Goal: Task Accomplishment & Management: Complete application form

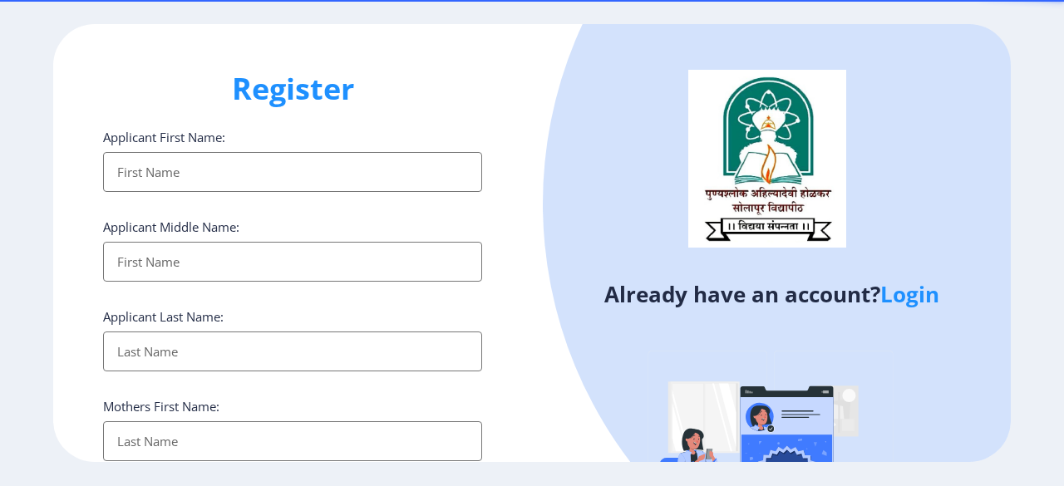
select select
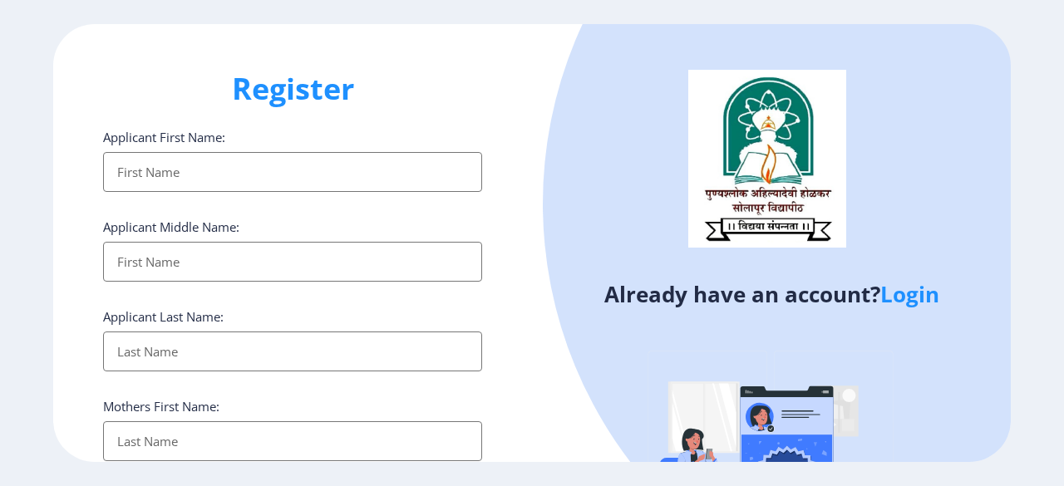
click at [637, 360] on img at bounding box center [771, 464] width 291 height 291
click at [923, 297] on link "Login" at bounding box center [910, 294] width 59 height 30
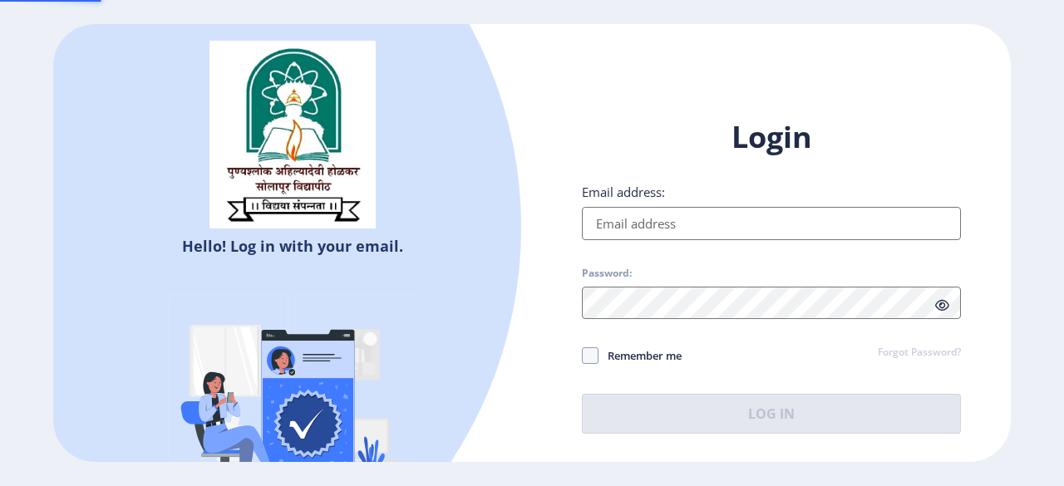
type input "[EMAIL_ADDRESS][DOMAIN_NAME]"
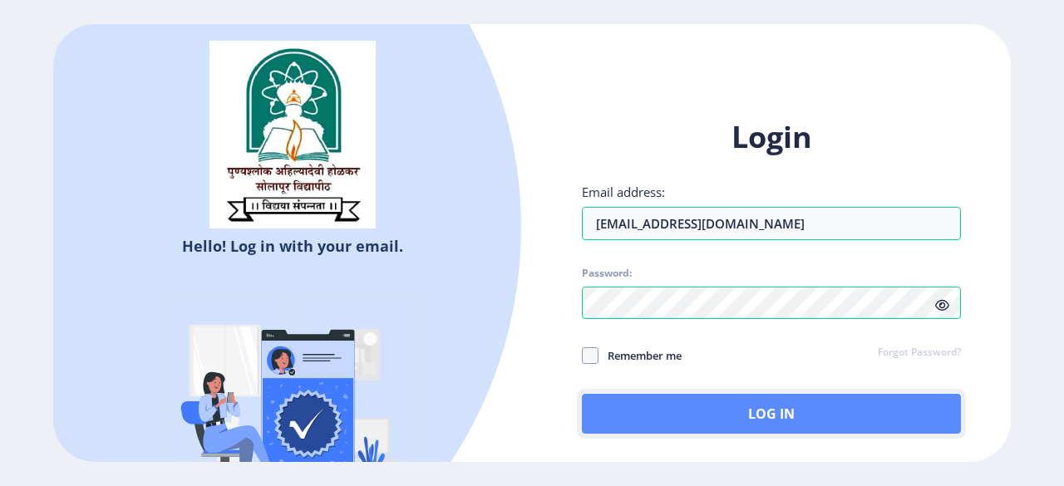
click at [697, 412] on button "Log In" at bounding box center [771, 414] width 379 height 40
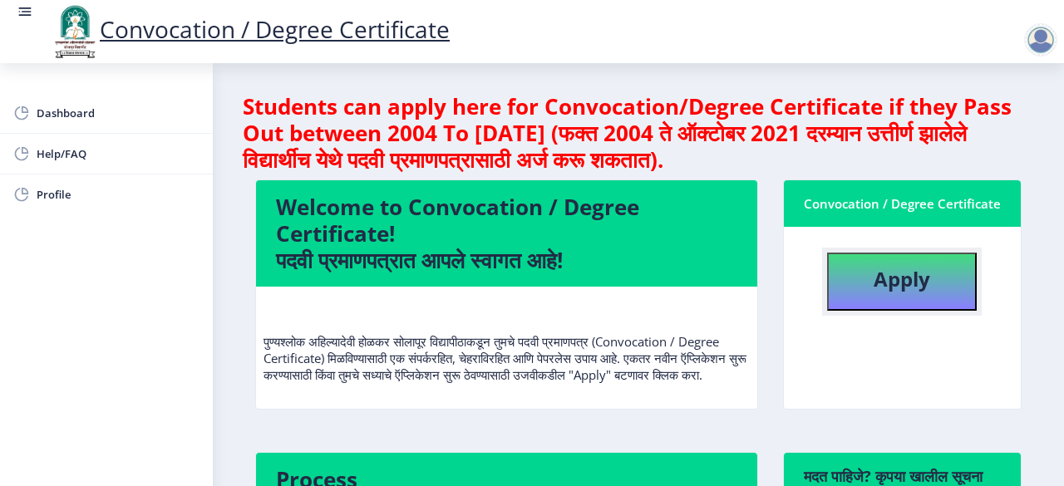
click at [876, 275] on b "Apply" at bounding box center [902, 278] width 57 height 27
select select
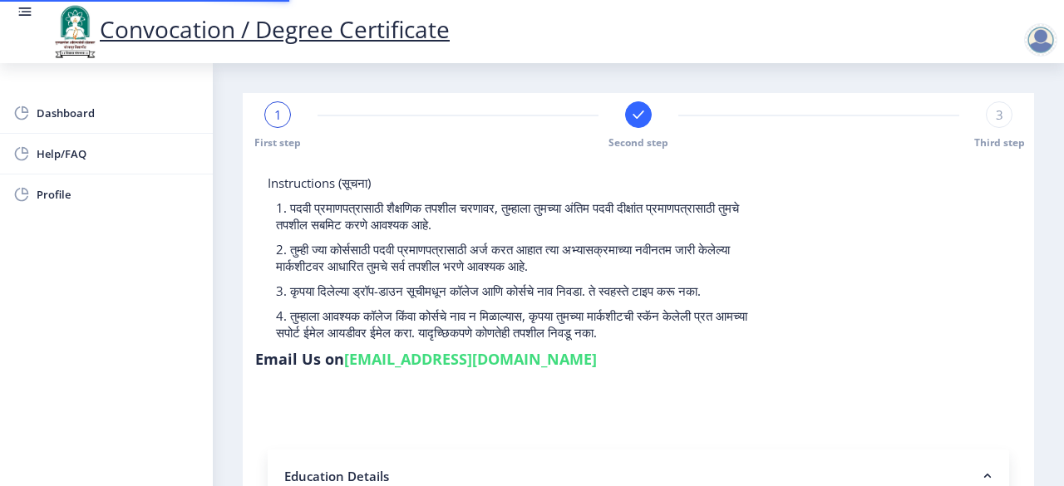
type input "1000002613"
select select "Regular"
select select "2013"
select select "March"
select select "Grade A"
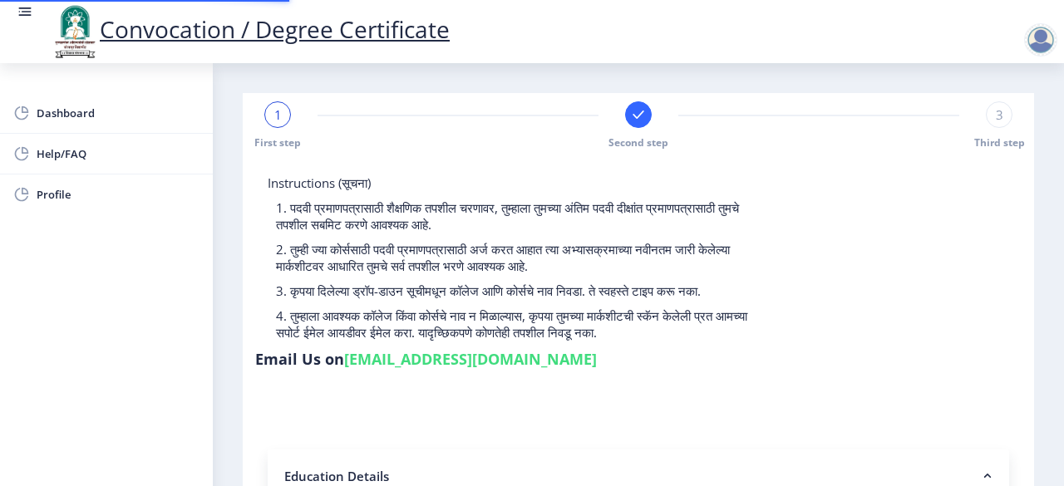
type input "3102"
type input "[PERSON_NAME]"
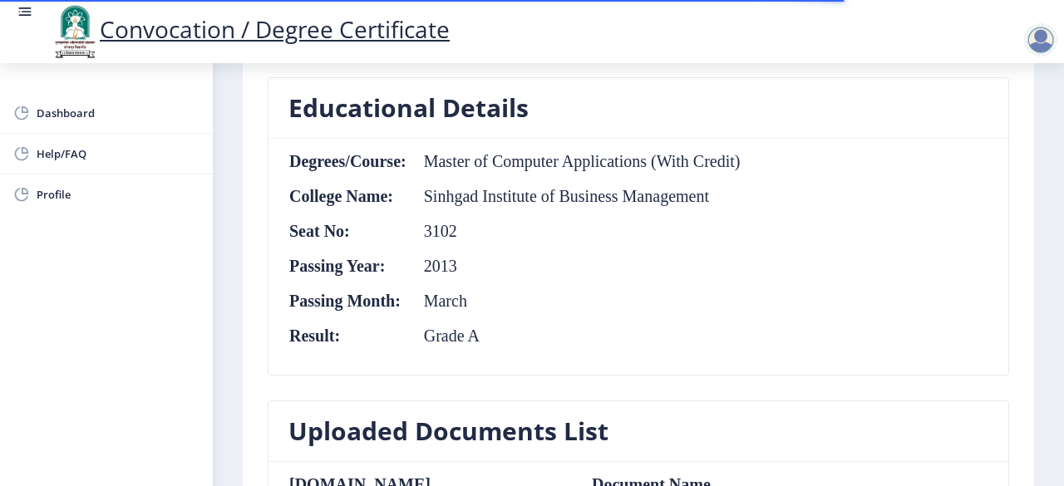
scroll to position [748, 0]
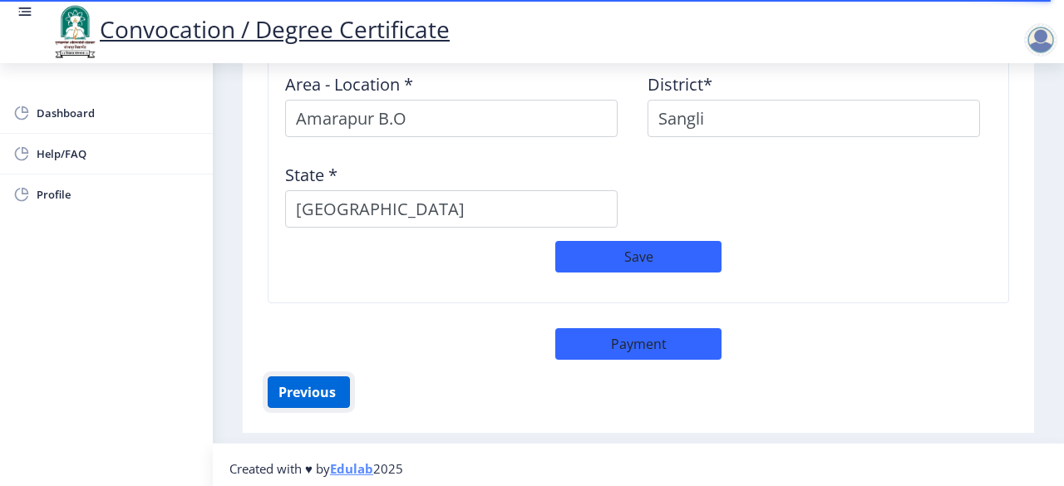
click at [315, 385] on button "Previous ‍" at bounding box center [309, 393] width 82 height 32
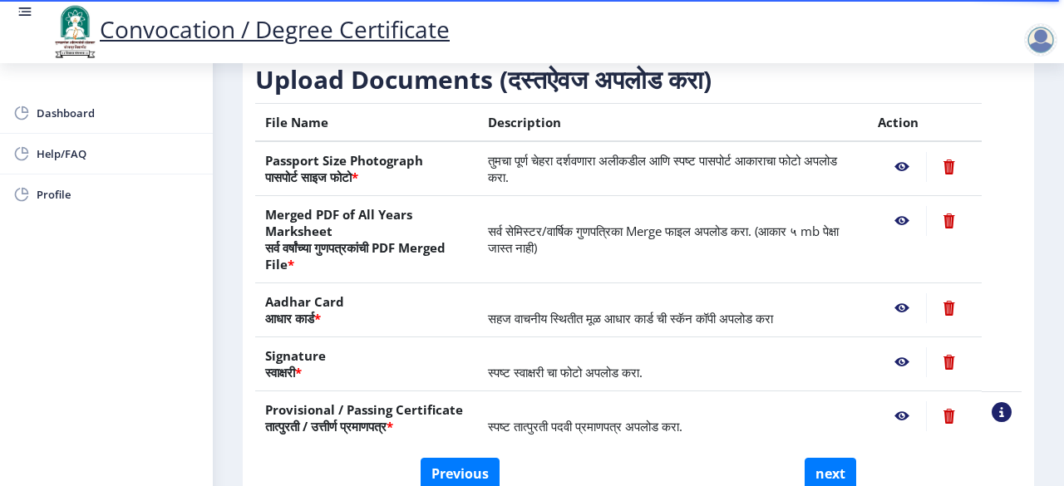
scroll to position [368, 0]
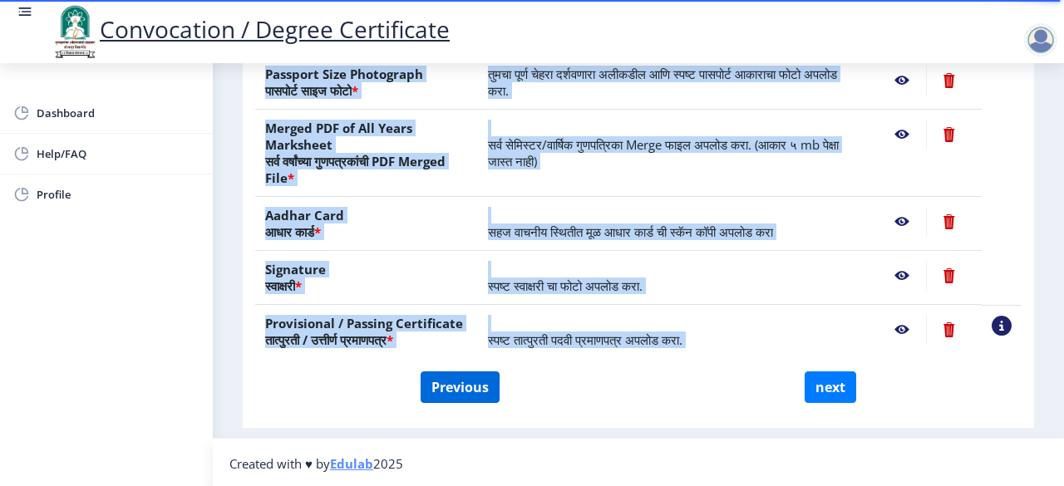
click at [446, 371] on div "Instructions (सूचना) 1. कृपया लक्षात घ्या की तुम्हाला मूळ दस्तऐवजांच्या स्कॅन क…" at bounding box center [638, 104] width 775 height 629
click at [446, 381] on button "Previous" at bounding box center [460, 388] width 79 height 32
select select "Regular"
select select "Commerce Faculty"
select select "2013"
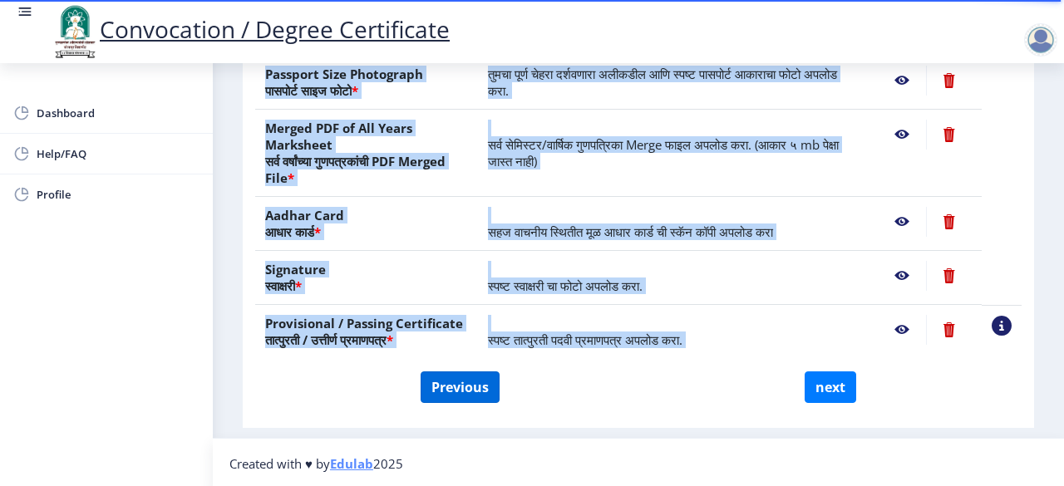
select select "March"
select select "Grade A"
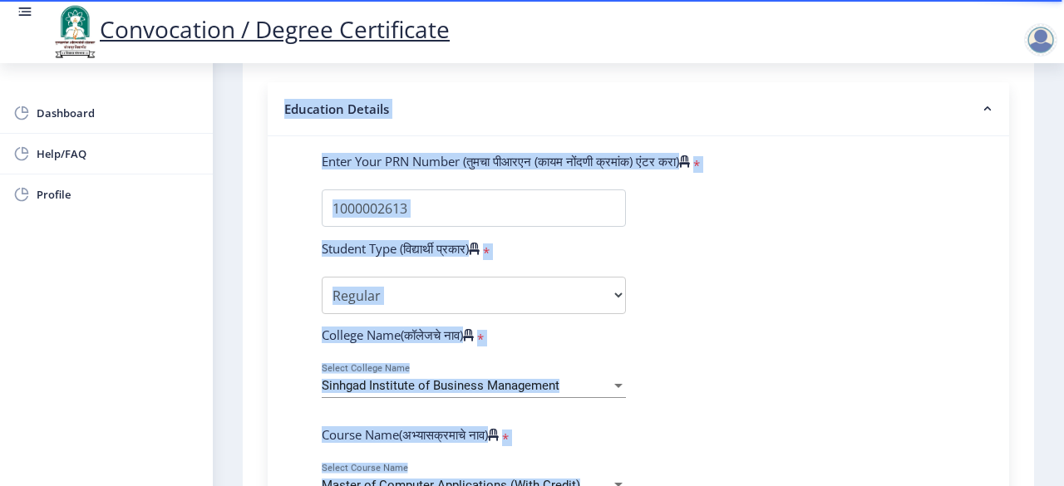
click at [605, 397] on div "Sinhgad Institute of Business Management Select College Name" at bounding box center [474, 388] width 304 height 51
click at [583, 374] on div "Sinhgad Institute of Business Management Select College Name" at bounding box center [474, 380] width 304 height 35
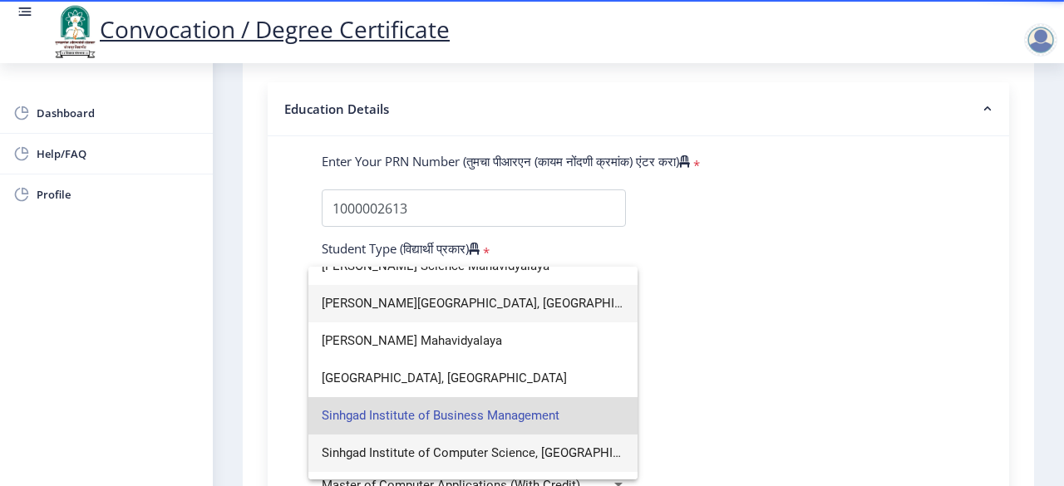
scroll to position [161, 0]
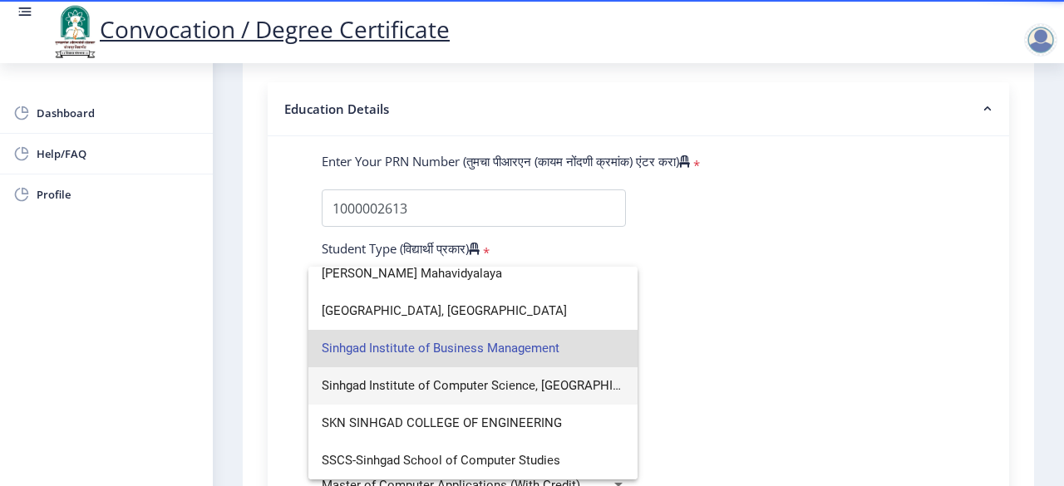
type input "sinh"
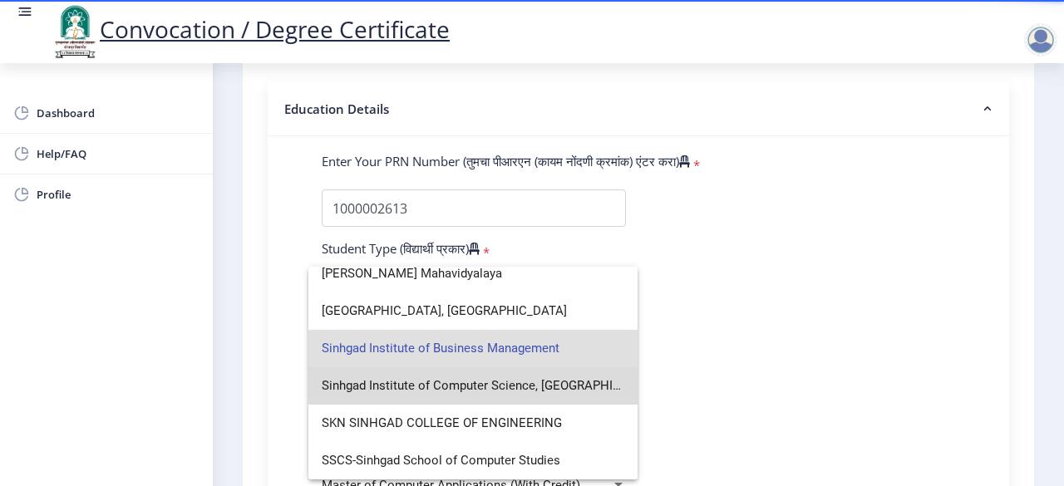
click at [490, 384] on span "Sinhgad Institute of Computer Science, Korti" at bounding box center [473, 386] width 303 height 37
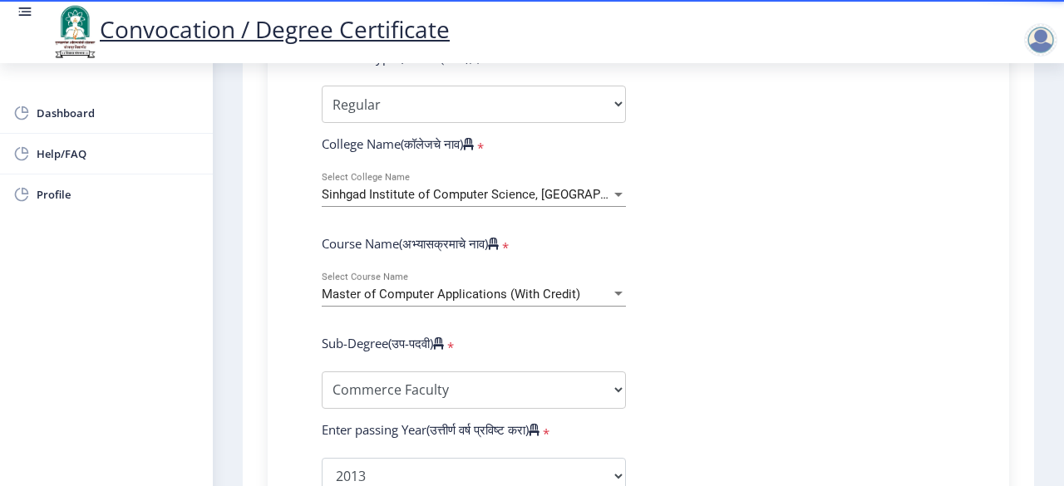
scroll to position [617, 0]
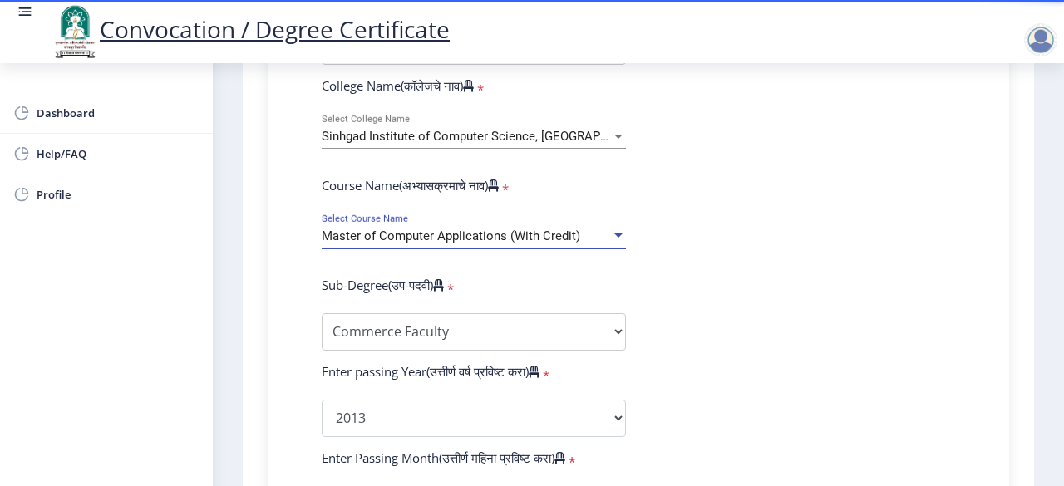
click at [540, 237] on span "Master of Computer Applications (With Credit)" at bounding box center [451, 236] width 259 height 15
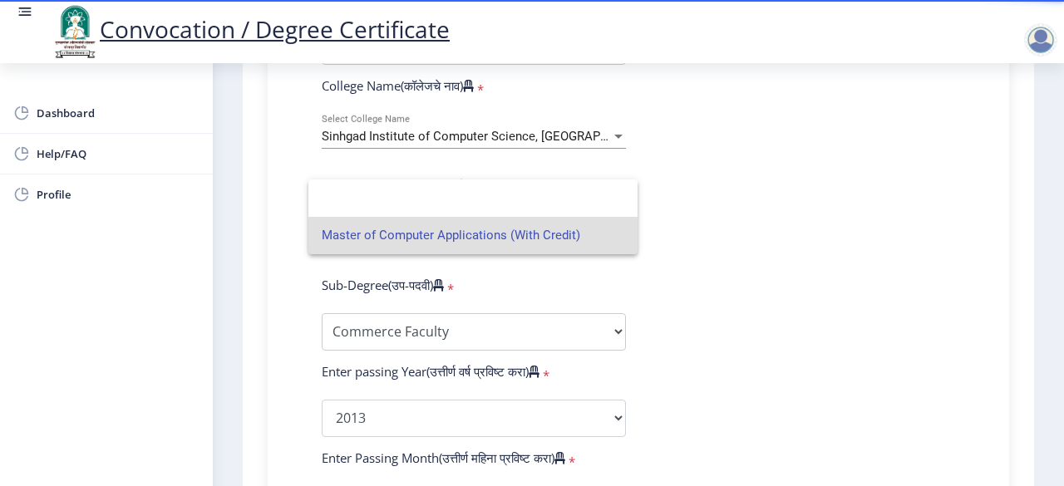
click at [492, 234] on span "Master of Computer Applications (With Credit)" at bounding box center [473, 235] width 303 height 37
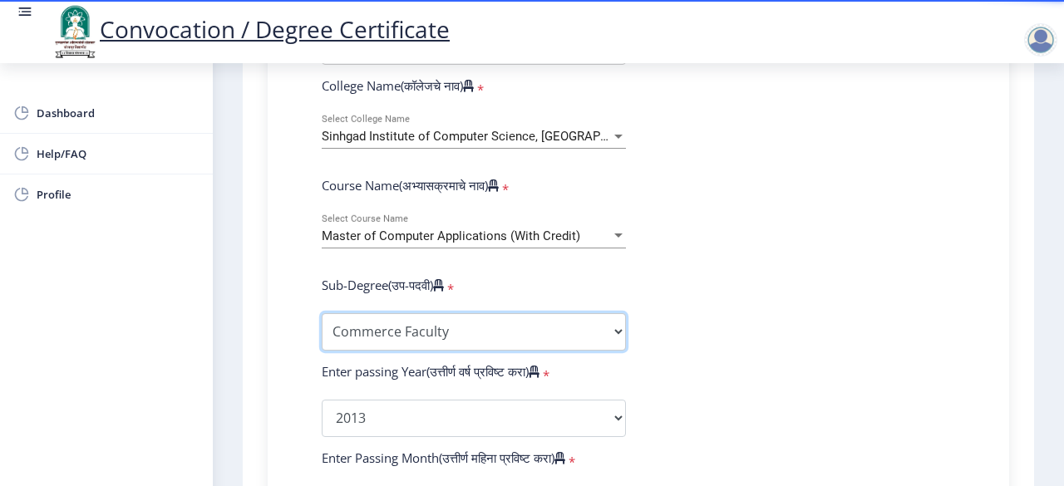
click at [422, 325] on select "Sub-Degree Commerce Faculty Engineering Faculty Science Faculty Other" at bounding box center [474, 331] width 304 height 37
click at [322, 313] on select "Sub-Degree Commerce Faculty Engineering Faculty Science Faculty Other" at bounding box center [474, 331] width 304 height 37
click at [732, 303] on form "Enter Your PRN Number (तुमचा पीआरएन (कायम नोंदणी क्रमांक) एंटर करा) * Student T…" at bounding box center [638, 388] width 659 height 968
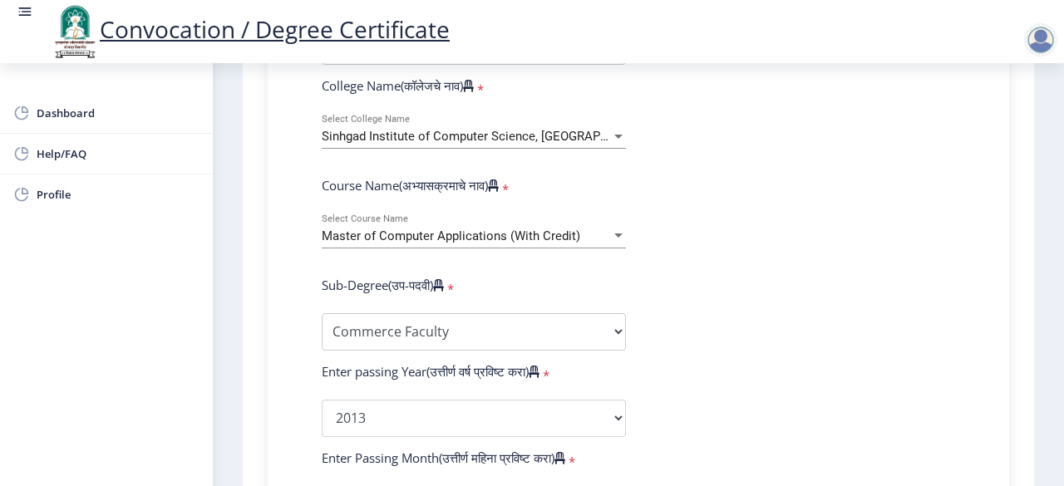
click at [803, 204] on form "Enter Your PRN Number (तुमचा पीआरएन (कायम नोंदणी क्रमांक) एंटर करा) * Student T…" at bounding box center [638, 388] width 659 height 968
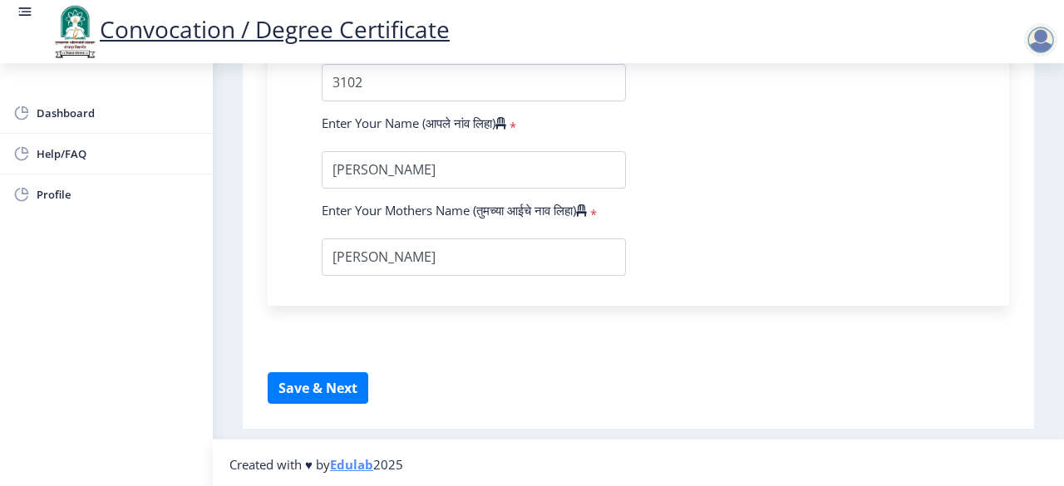
scroll to position [1213, 0]
click at [334, 377] on button "Save & Next" at bounding box center [318, 388] width 101 height 32
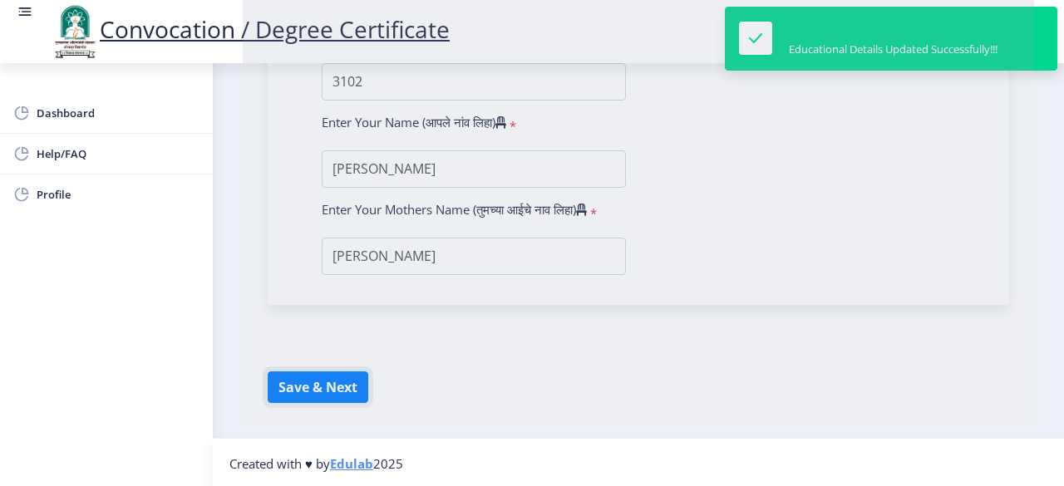
scroll to position [901, 0]
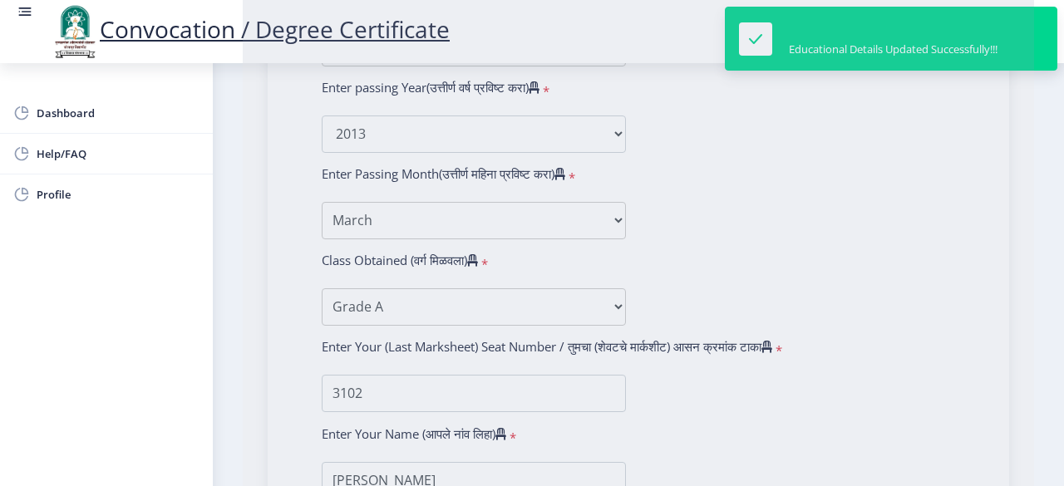
select select
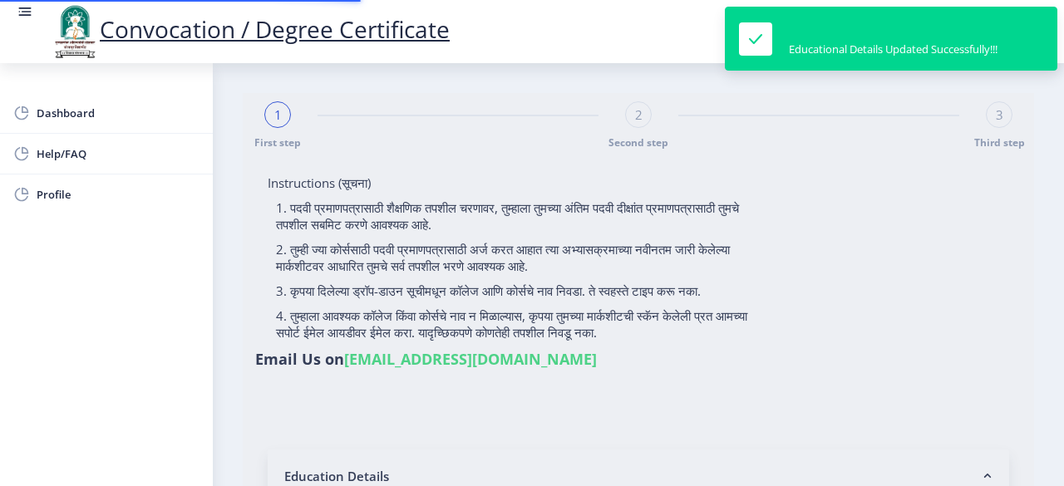
type input "1000002613"
select select "Regular"
select select "2013"
select select "March"
select select "Grade A"
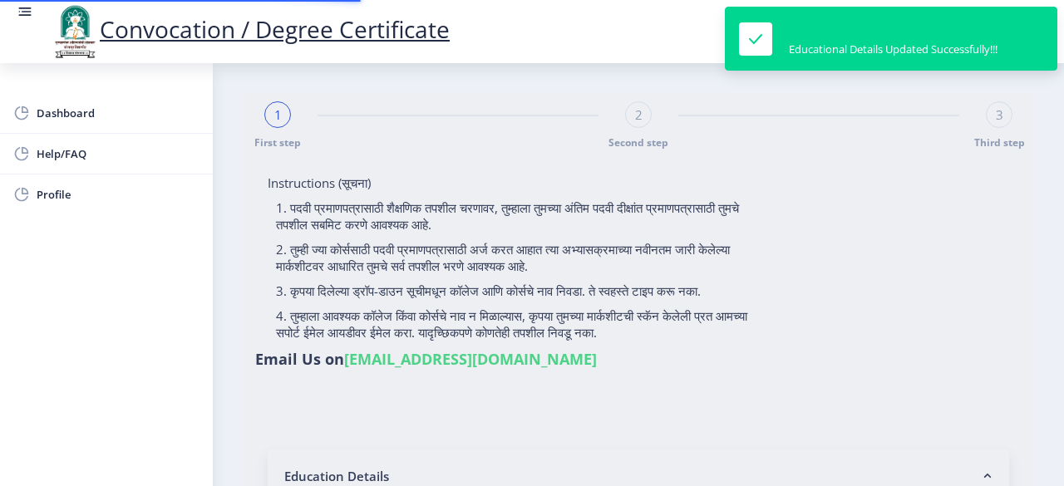
type input "3102"
type input "Laxmi"
select select "Commerce Faculty"
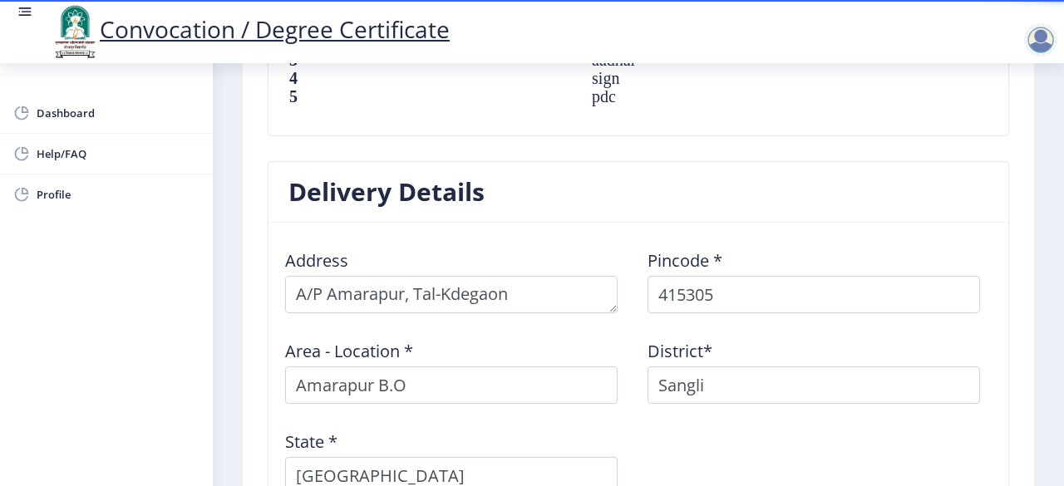
scroll to position [665, 0]
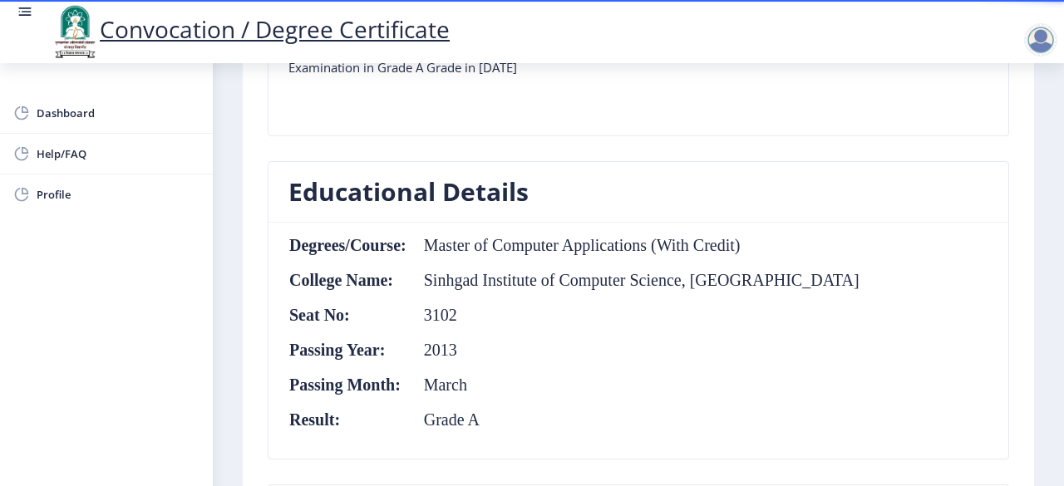
click at [666, 306] on td "3102" at bounding box center [633, 315] width 453 height 18
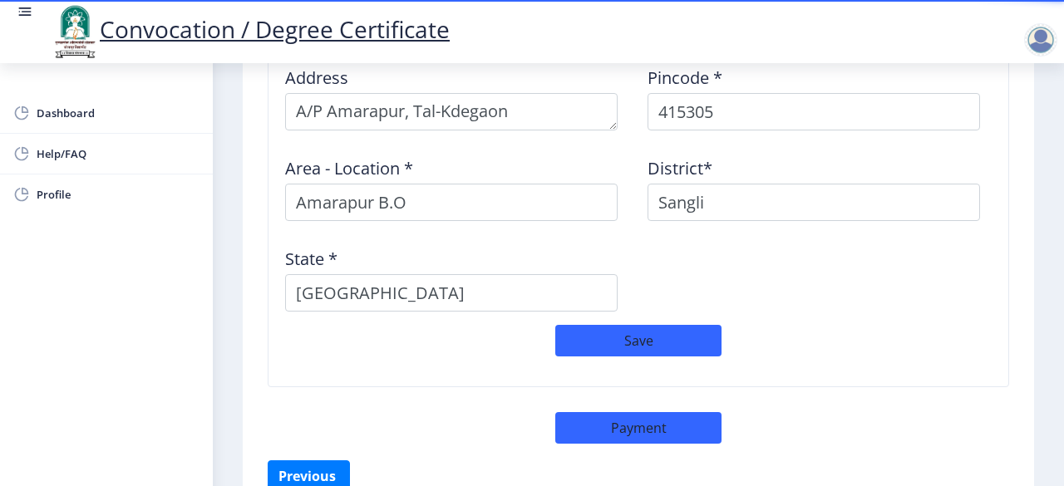
scroll to position [1497, 0]
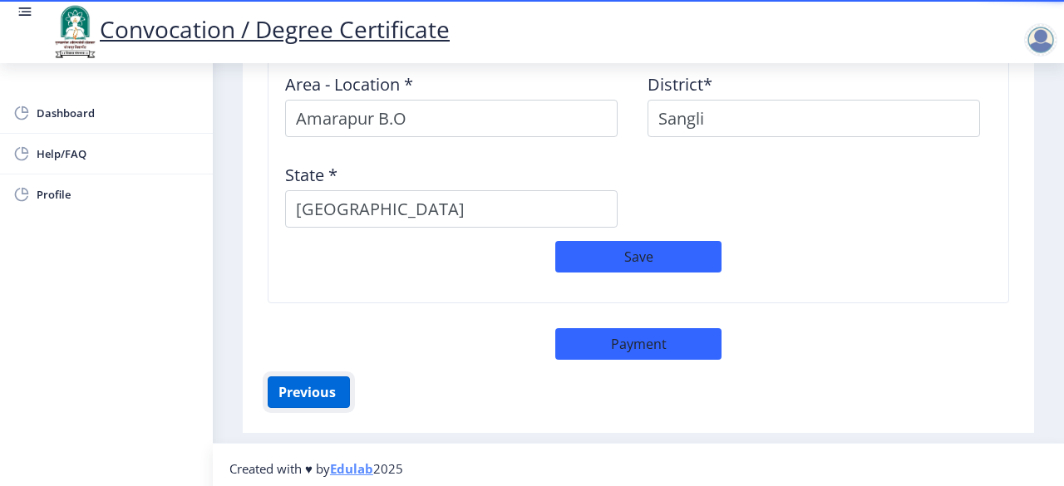
click at [307, 382] on button "Previous ‍" at bounding box center [309, 393] width 82 height 32
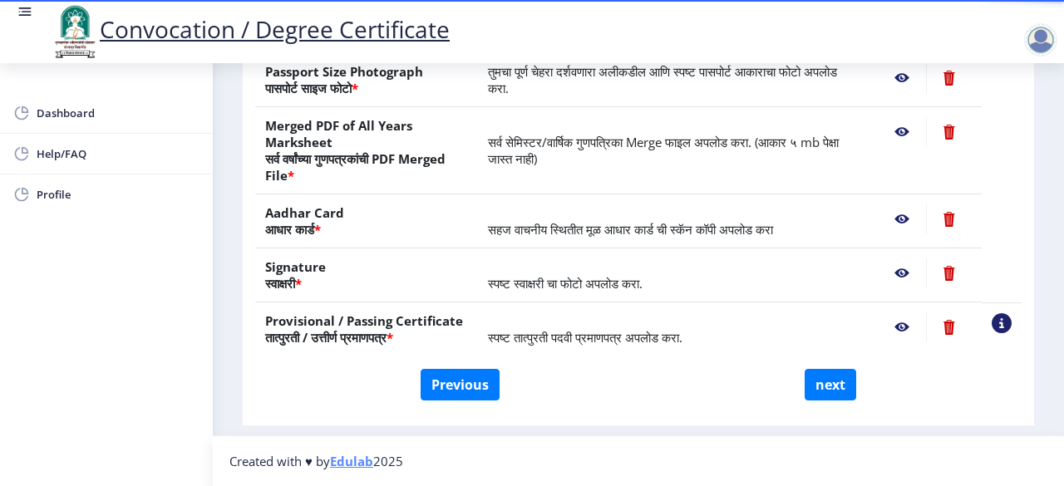
scroll to position [368, 0]
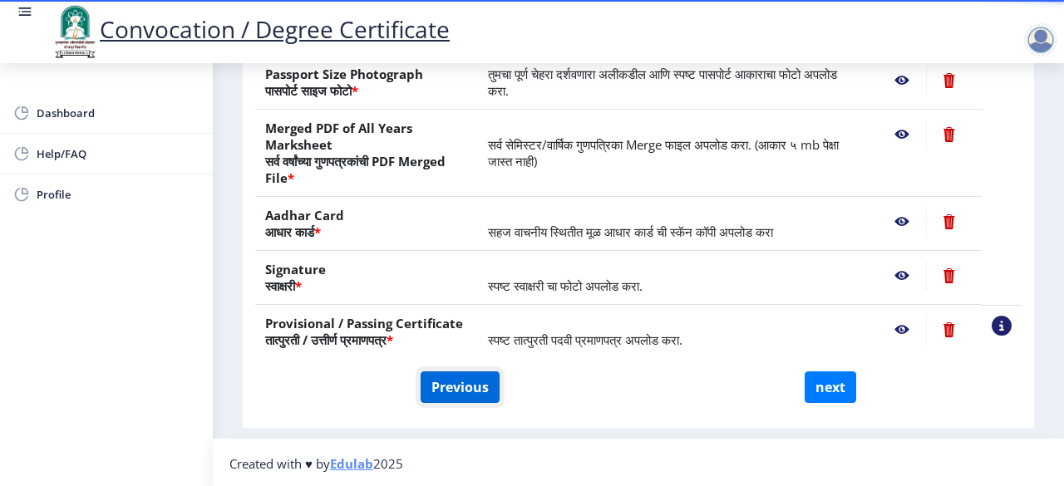
click at [446, 383] on button "Previous" at bounding box center [460, 388] width 79 height 32
select select "Regular"
select select "Commerce Faculty"
select select "2013"
select select "March"
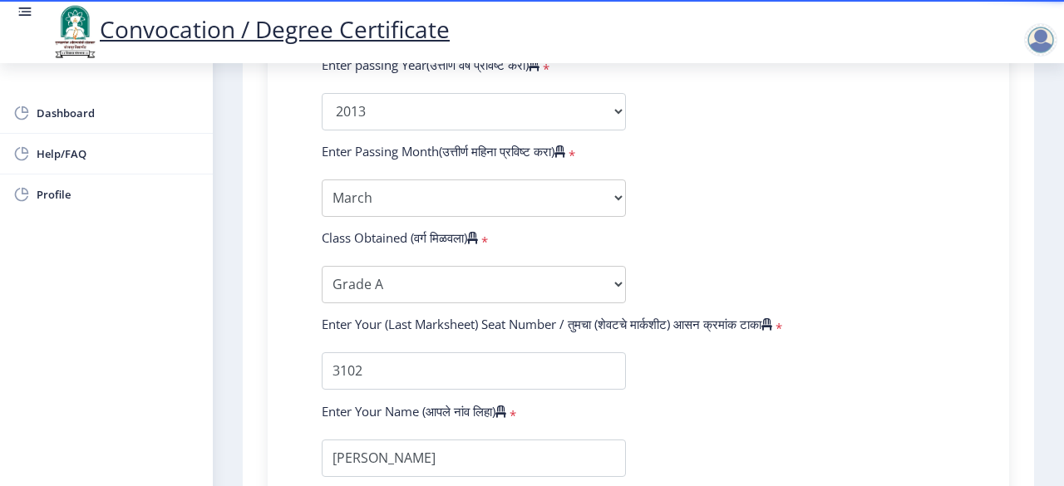
scroll to position [950, 0]
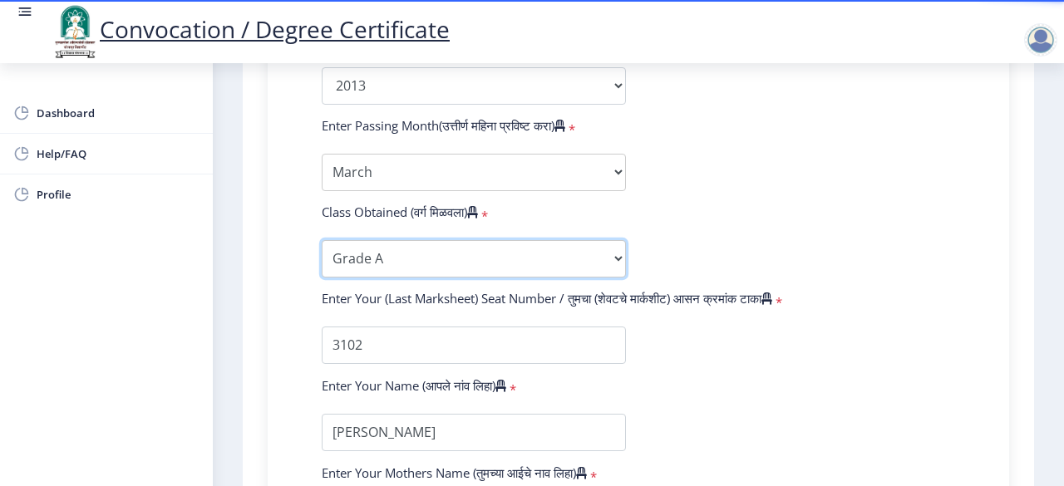
click at [484, 245] on select "Enter Class Obtained FIRST CLASS WITH DISTINCTION FIRST CLASS HIGHER SECOND CLA…" at bounding box center [474, 258] width 304 height 37
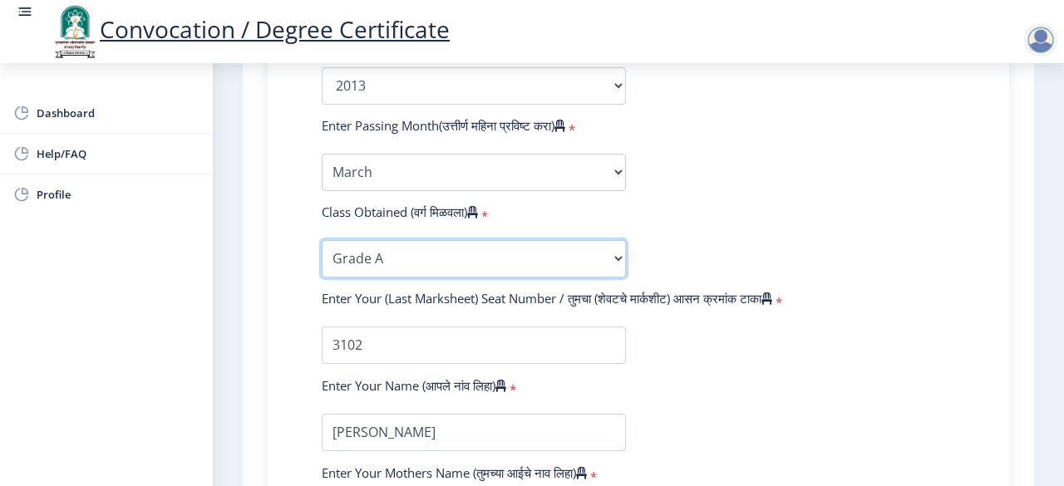
select select "FIRST CLASS"
click at [322, 240] on select "Enter Class Obtained FIRST CLASS WITH DISTINCTION FIRST CLASS HIGHER SECOND CLA…" at bounding box center [474, 258] width 304 height 37
click at [692, 152] on form "Enter Your PRN Number (तुमचा पीआरएन (कायम नोंदणी क्रमांक) एंटर करा) * Student T…" at bounding box center [638, 55] width 659 height 968
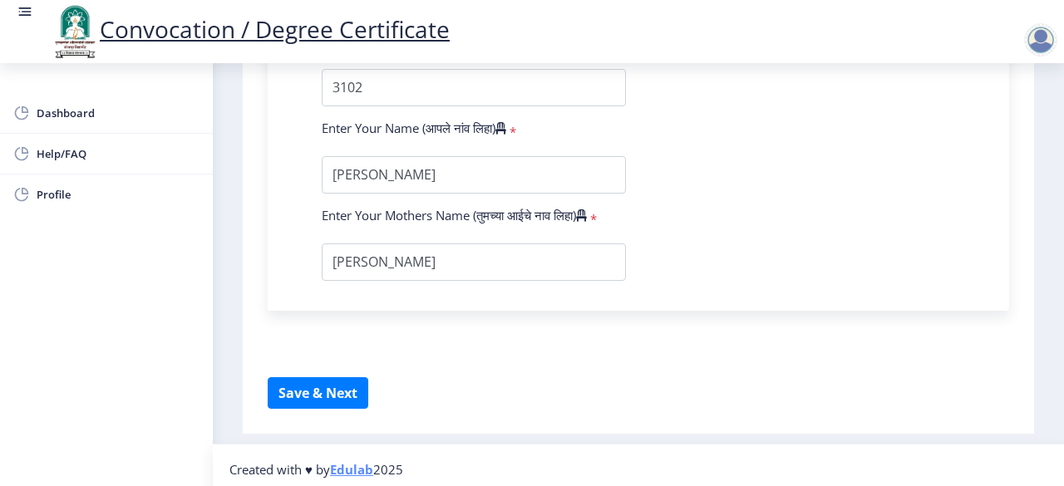
scroll to position [1213, 0]
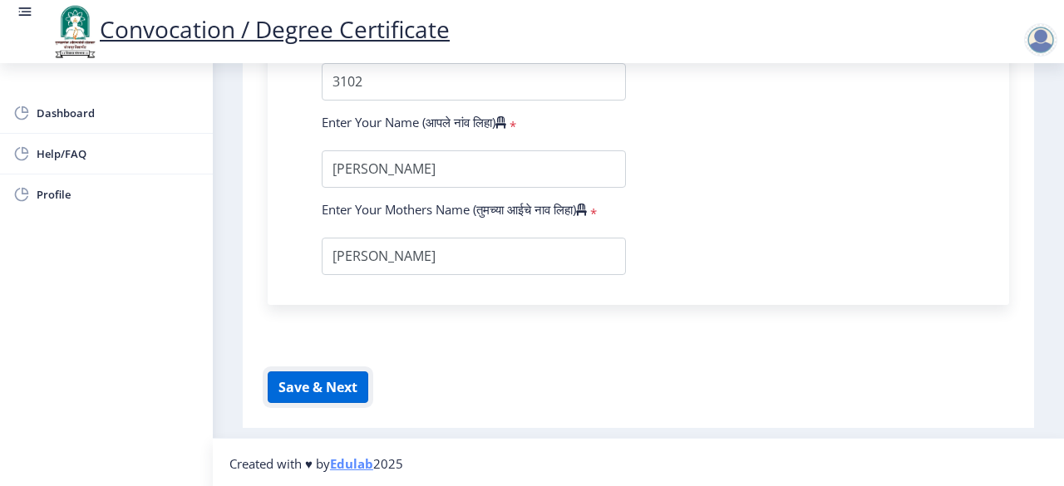
click at [313, 380] on button "Save & Next" at bounding box center [318, 388] width 101 height 32
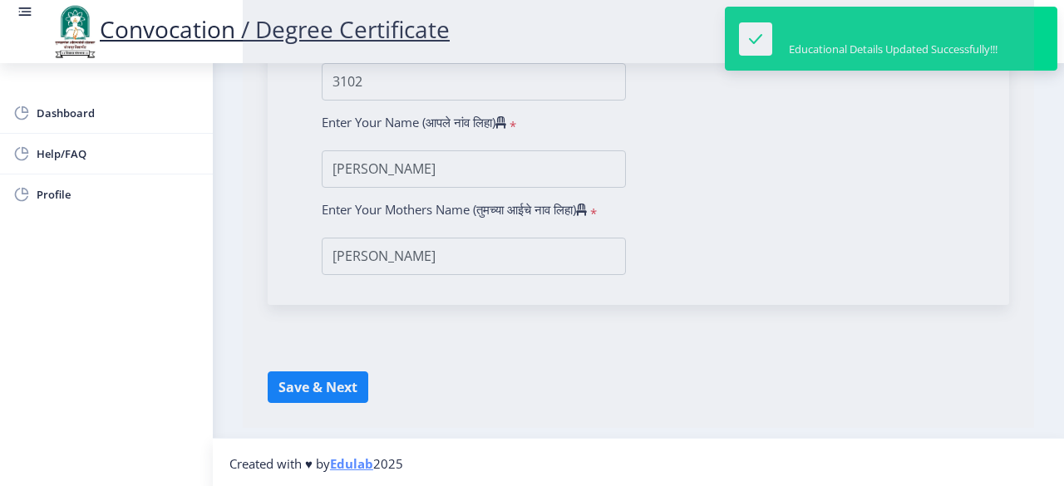
select select
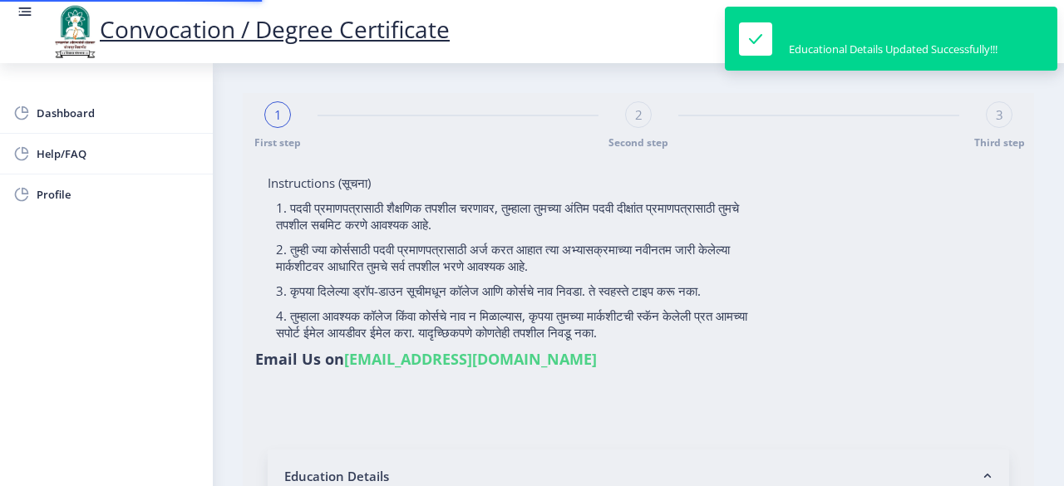
type input "1000002613"
select select "Regular"
select select "2013"
select select "March"
select select "FIRST CLASS"
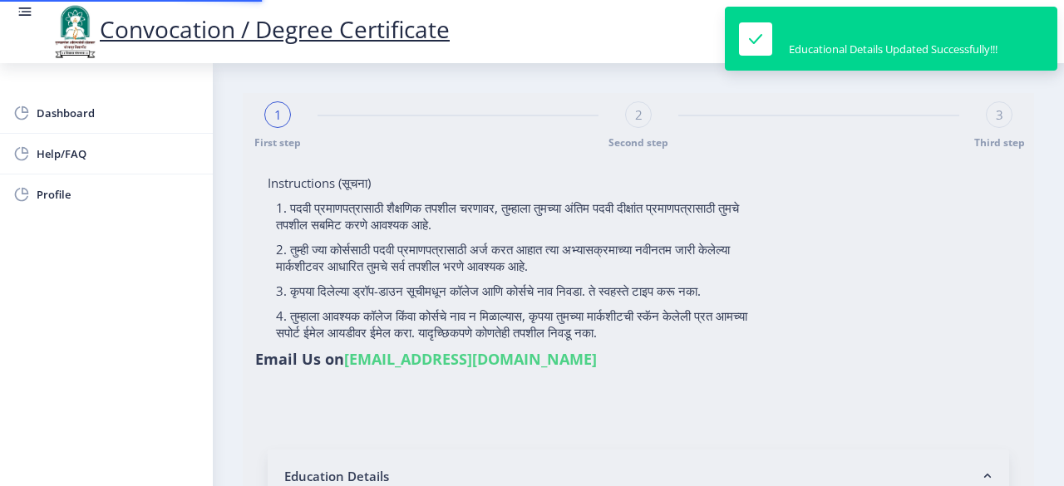
type input "3102"
type input "Laxmi"
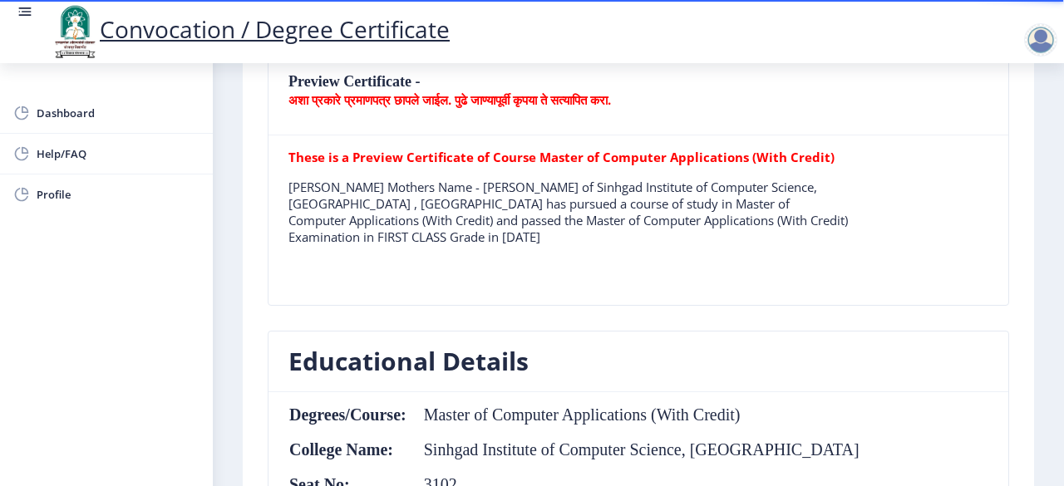
scroll to position [499, 0]
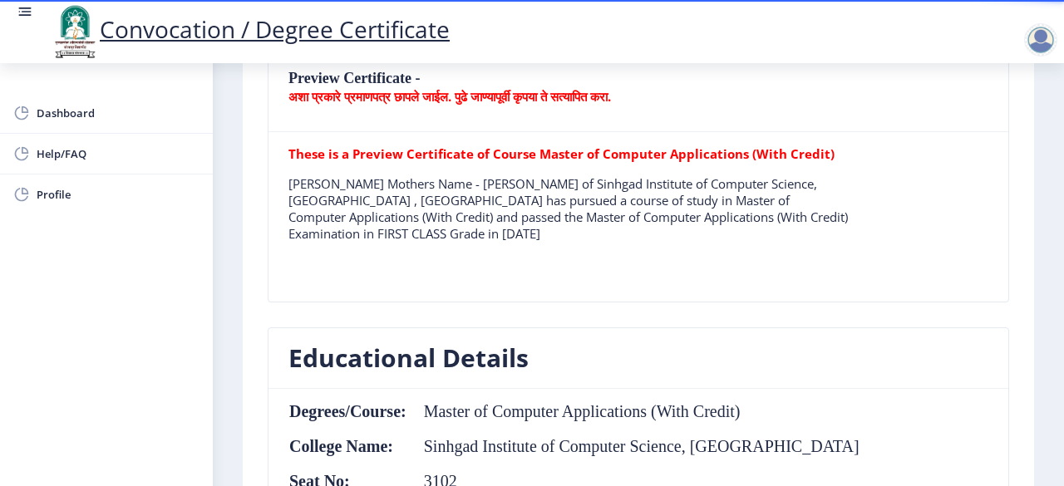
click at [577, 249] on tr "These is a Preview Certificate of Course Master of Computer Applications (With …" at bounding box center [569, 201] width 560 height 110
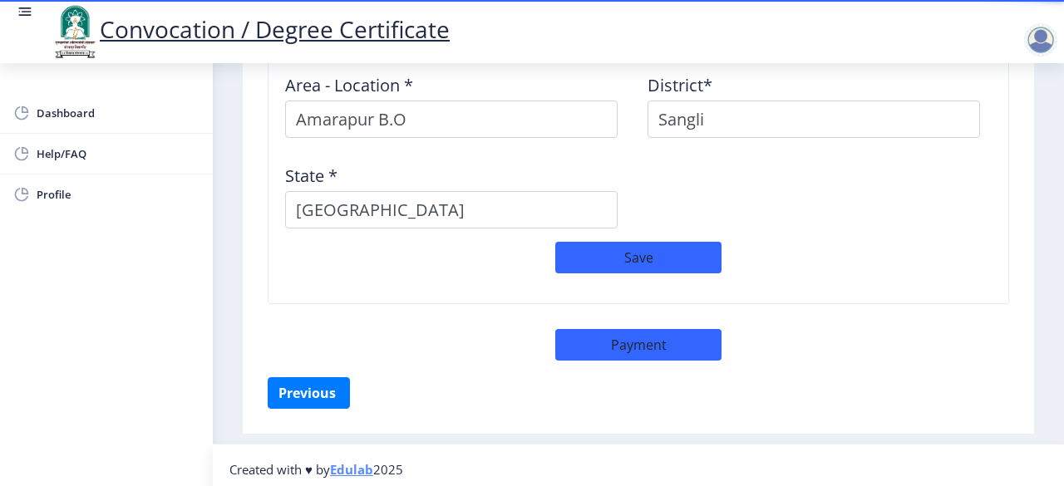
scroll to position [1513, 0]
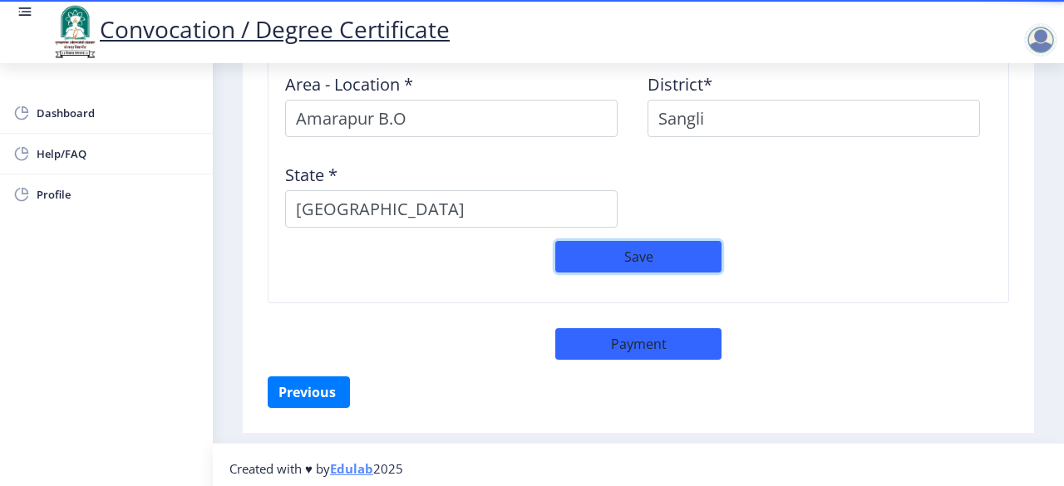
click at [630, 252] on button "Save" at bounding box center [638, 257] width 166 height 32
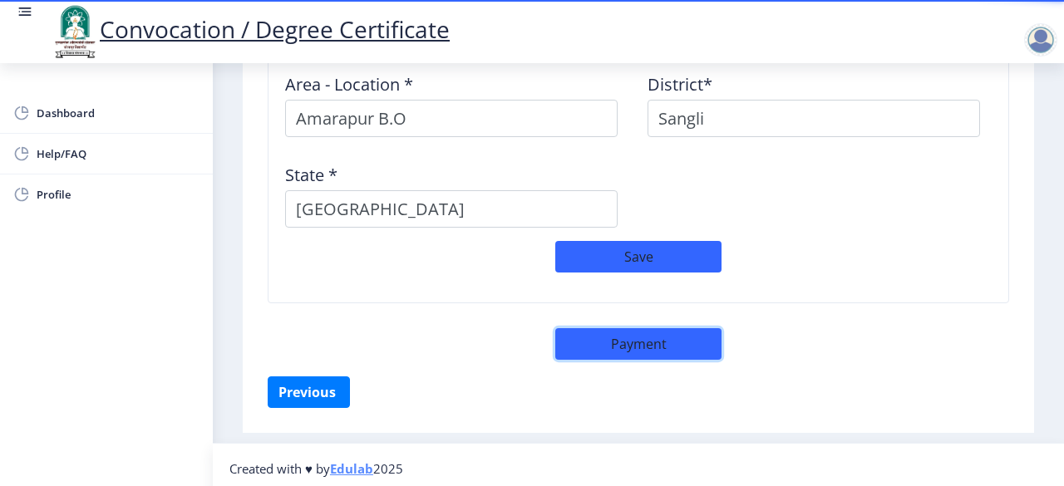
click at [630, 343] on button "Payment" at bounding box center [638, 344] width 166 height 32
select select "sealed"
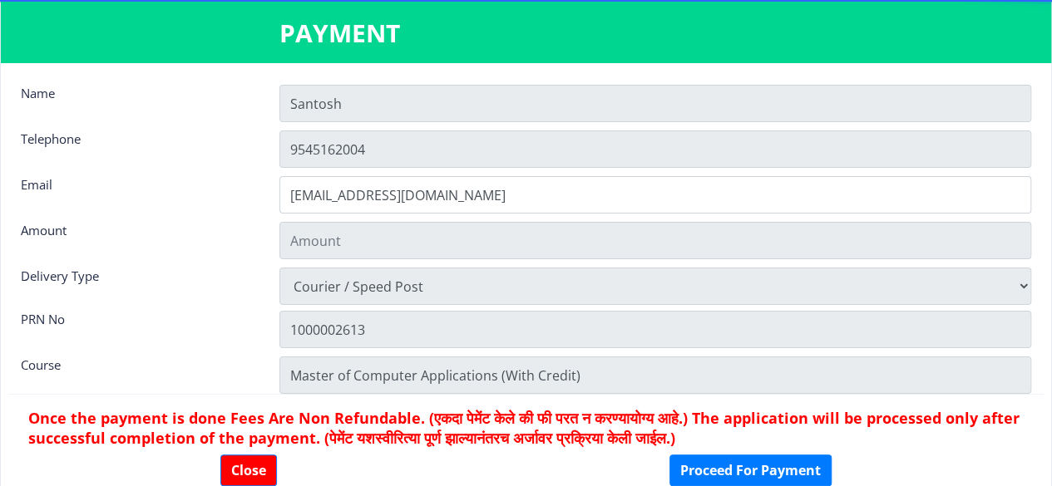
type input "2885"
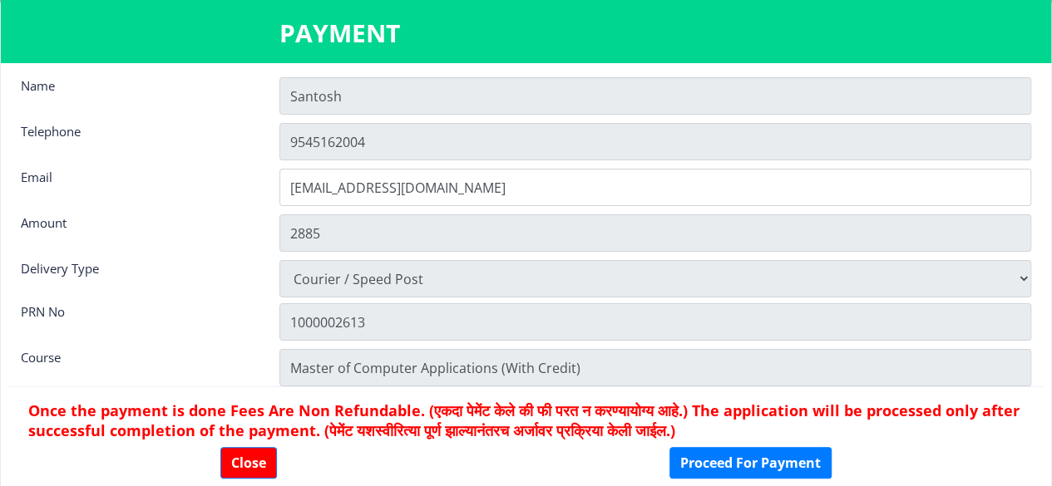
scroll to position [0, 0]
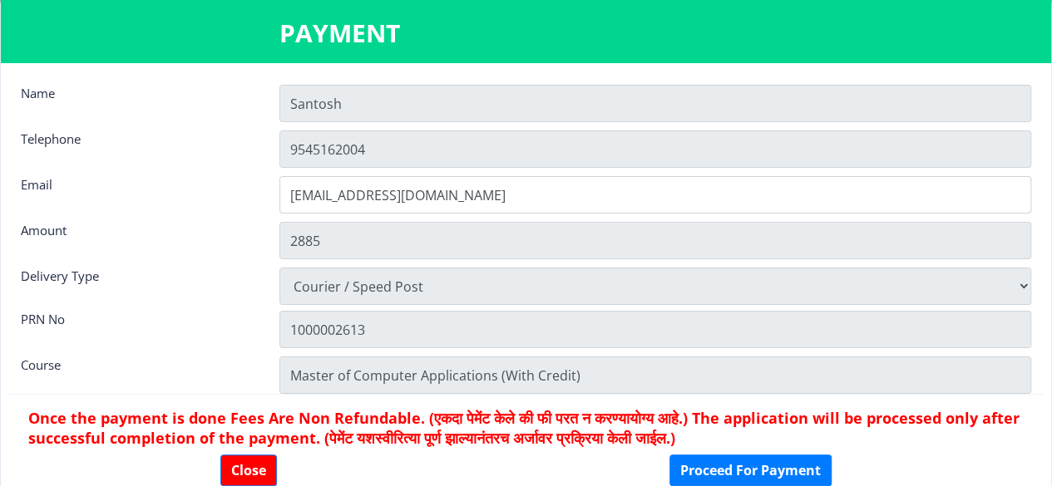
click at [364, 91] on input "Santosh" at bounding box center [655, 103] width 752 height 37
click at [356, 107] on input "Santosh" at bounding box center [655, 103] width 752 height 37
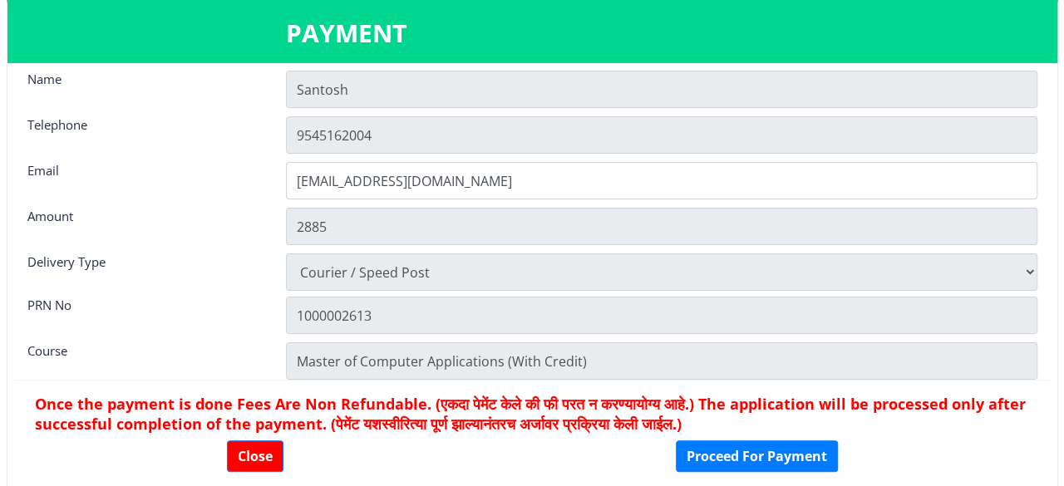
scroll to position [22, 0]
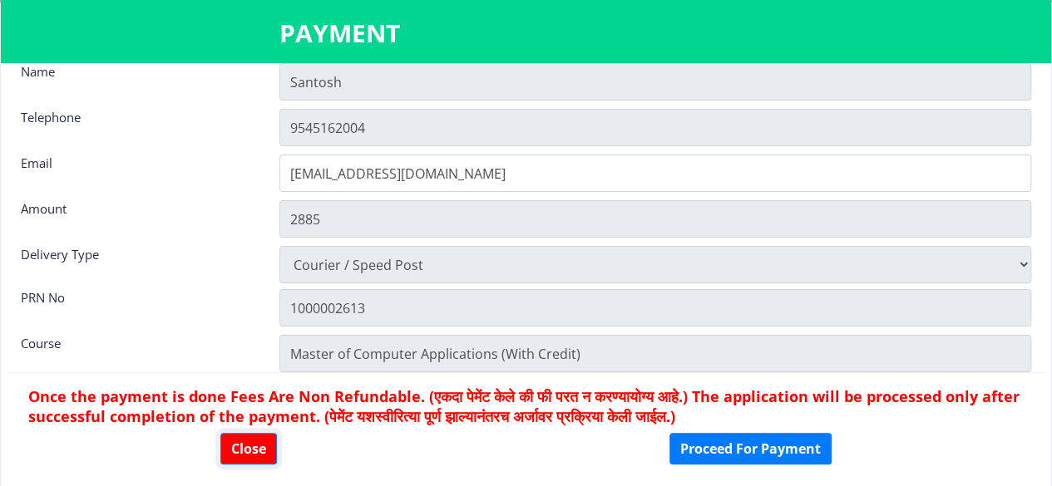
click at [249, 450] on button "Close" at bounding box center [248, 449] width 57 height 32
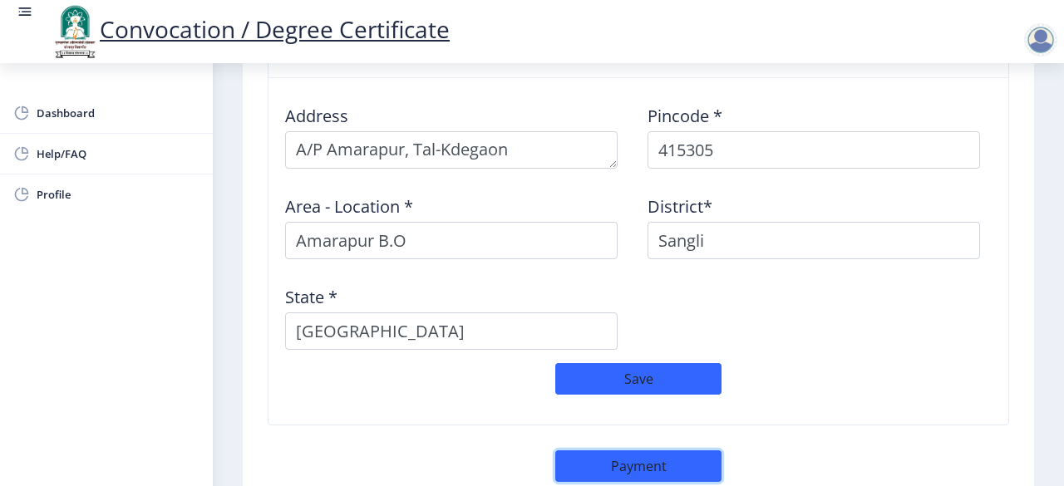
scroll to position [1346, 0]
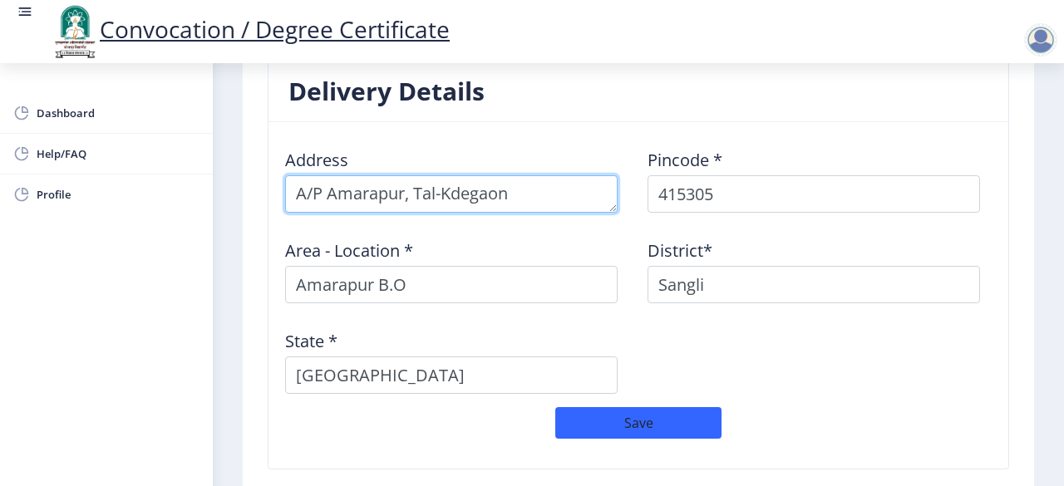
click at [417, 194] on textarea at bounding box center [451, 193] width 333 height 37
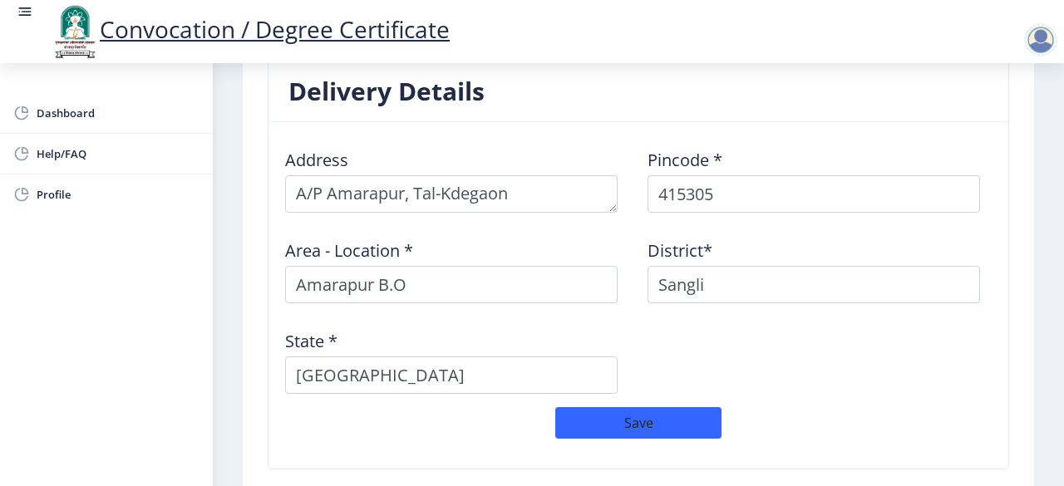
click at [318, 216] on div "Address Pincode * 415305 Area - Location * Amarapur B.O District* Sangli State …" at bounding box center [638, 272] width 725 height 272
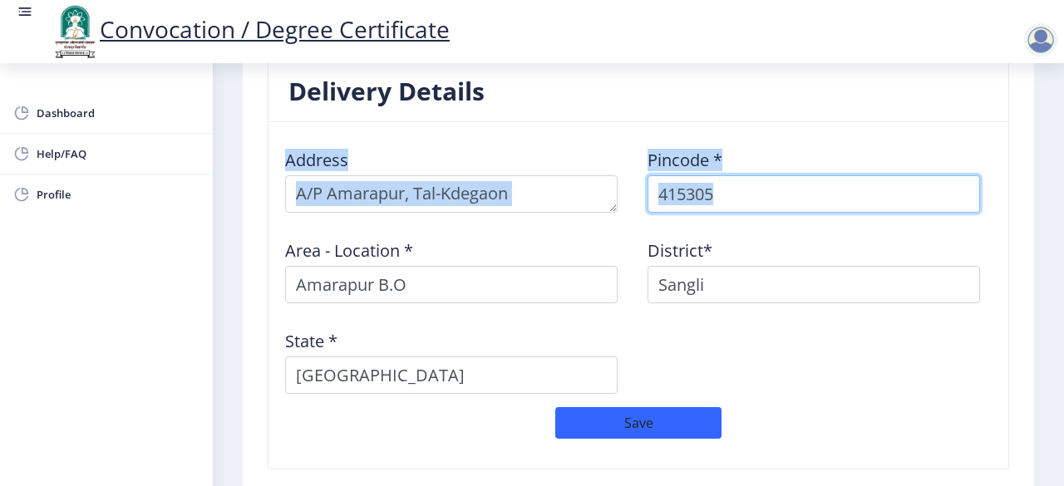
click at [770, 179] on input "415305" at bounding box center [814, 193] width 333 height 37
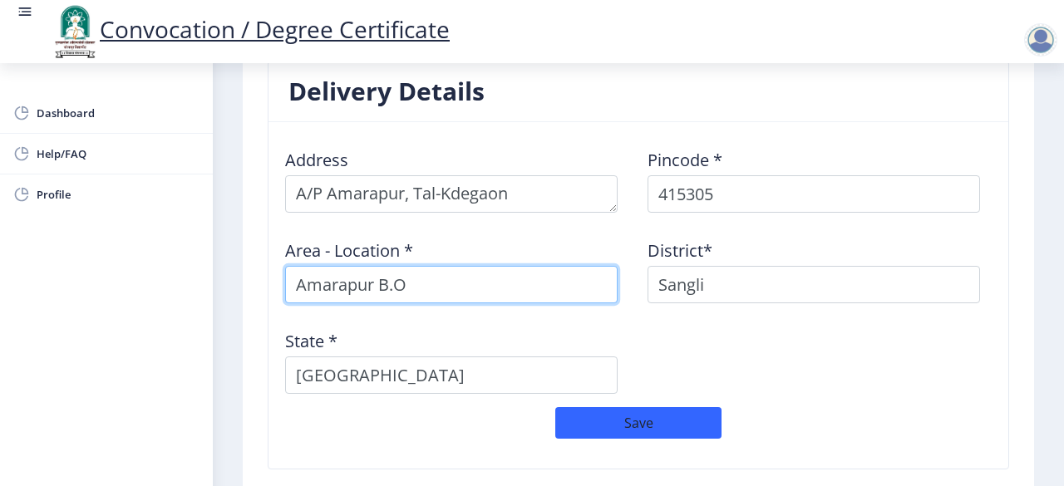
click at [486, 289] on input "Amarapur B.O" at bounding box center [451, 284] width 333 height 37
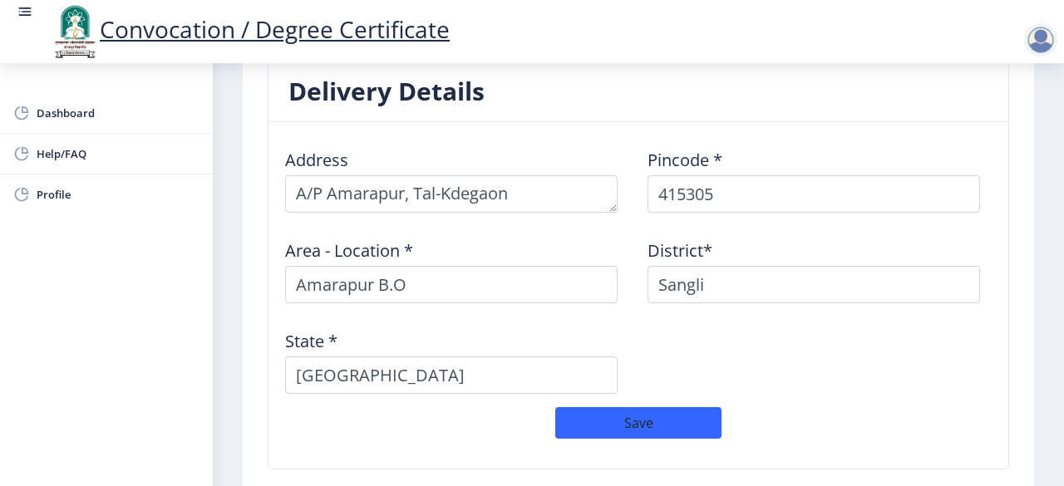
drag, startPoint x: 562, startPoint y: 229, endPoint x: 687, endPoint y: 200, distance: 128.1
click at [570, 230] on div "Area - Location * Amarapur B.O" at bounding box center [457, 264] width 363 height 77
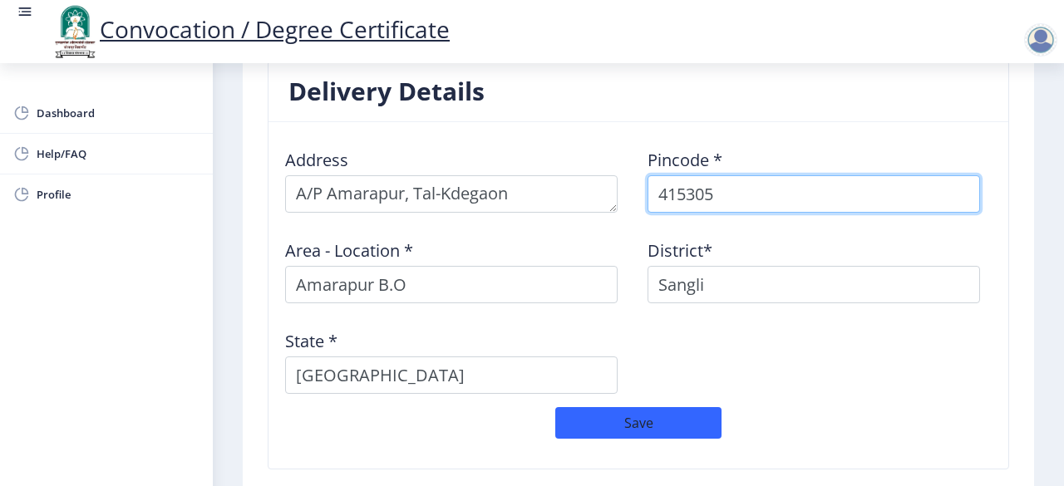
click at [728, 186] on input "415305" at bounding box center [814, 193] width 333 height 37
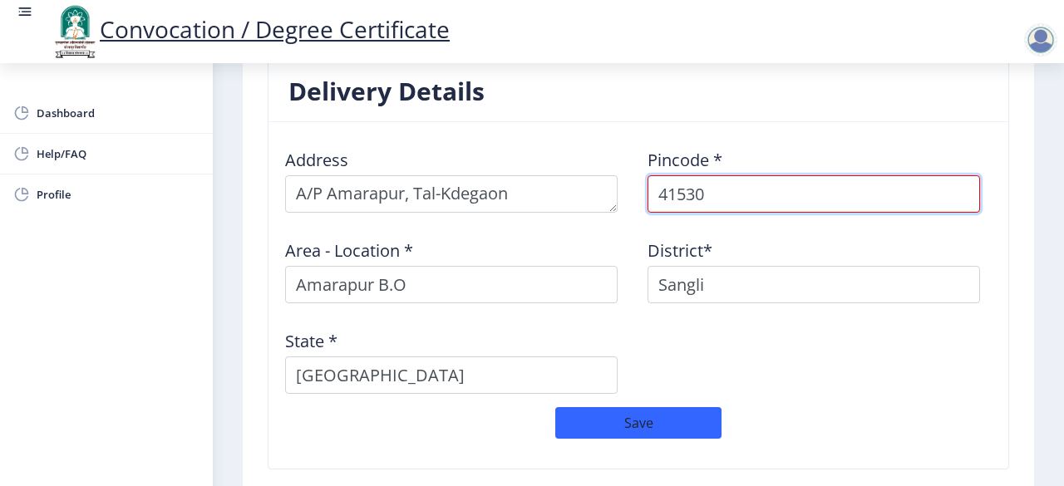
type input "415306"
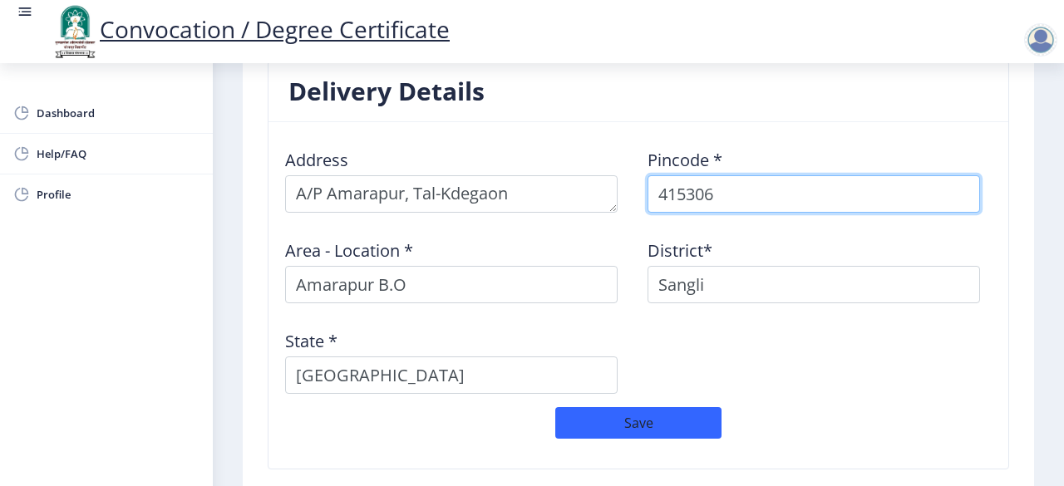
select select
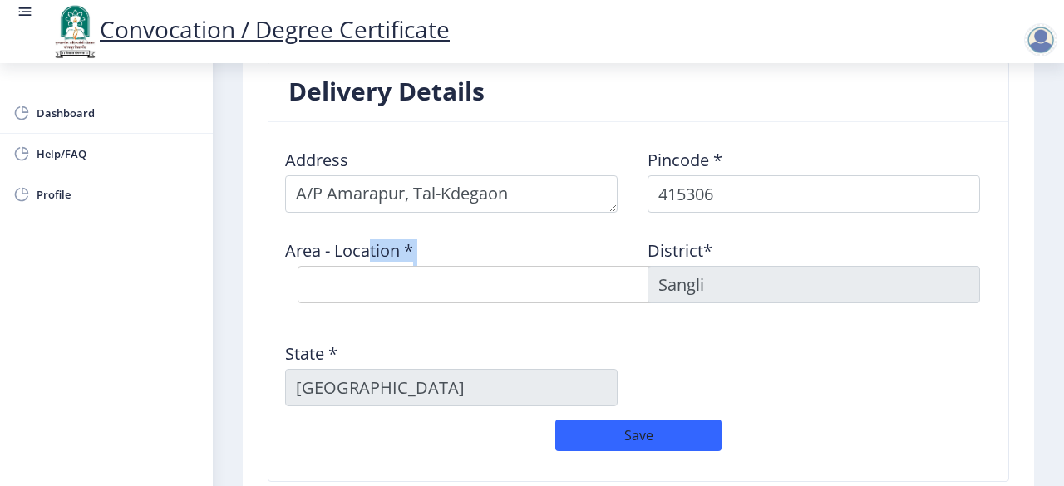
drag, startPoint x: 373, startPoint y: 255, endPoint x: 375, endPoint y: 284, distance: 28.4
click at [374, 279] on div "Area - Location * Select Area Location Banpuri B.O Gomewadi B.O Hivtad B.O Karg…" at bounding box center [457, 271] width 363 height 90
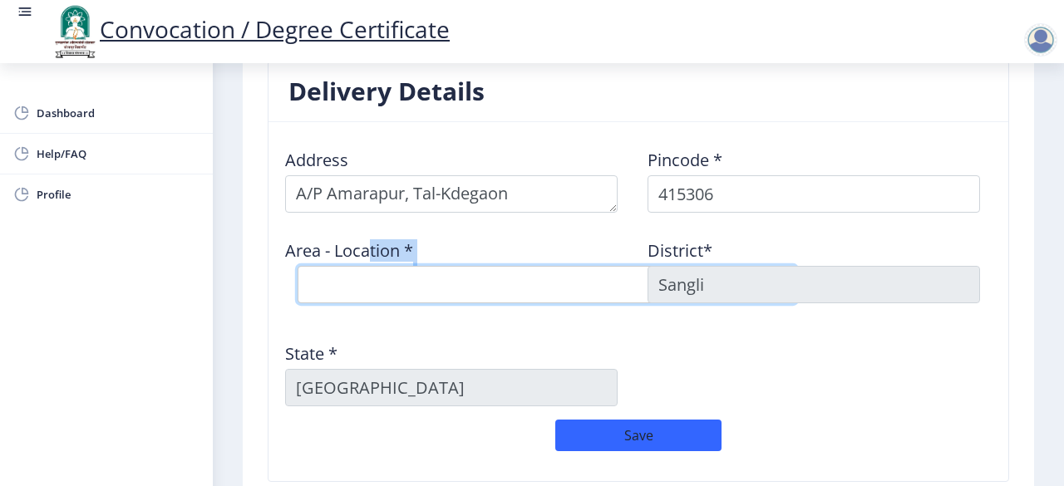
click at [373, 284] on select "Select Area Location Banpuri B.O Gomewadi B.O Hivtad B.O Kargani S.O Shetphale …" at bounding box center [547, 284] width 499 height 37
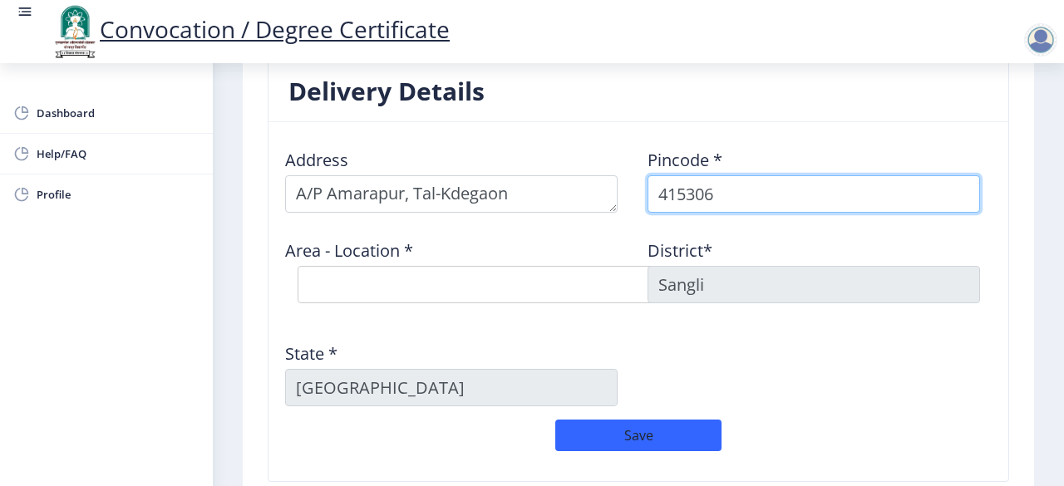
click at [743, 182] on input "415306" at bounding box center [814, 193] width 333 height 37
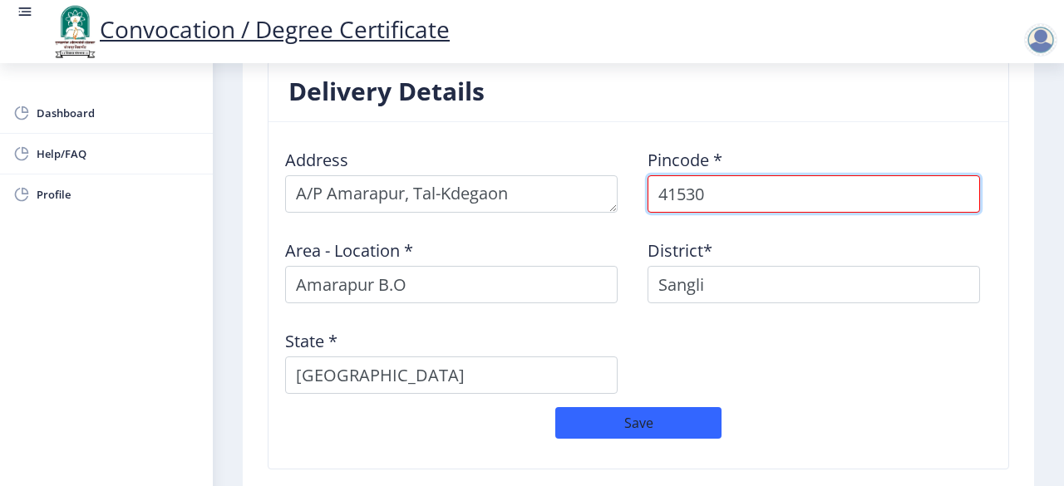
type input "415305"
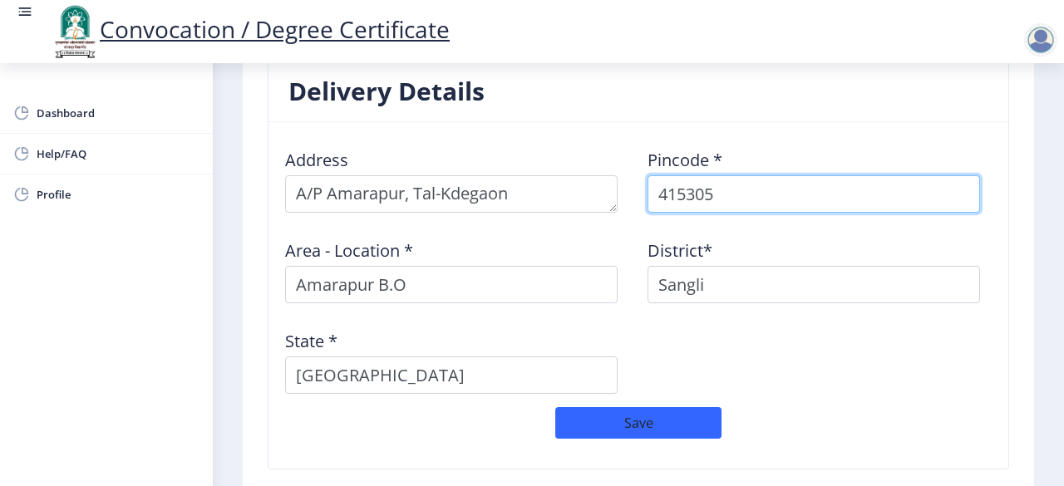
select select
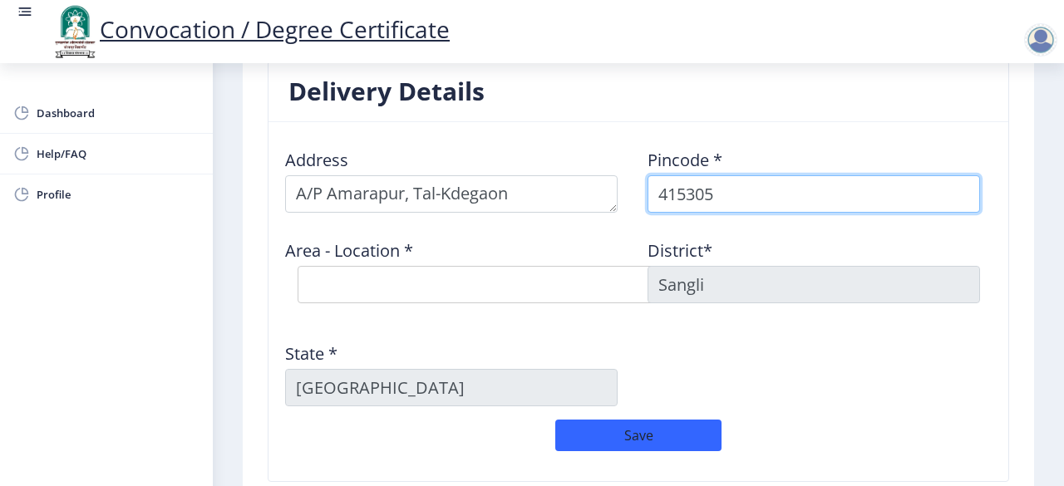
type input "415305"
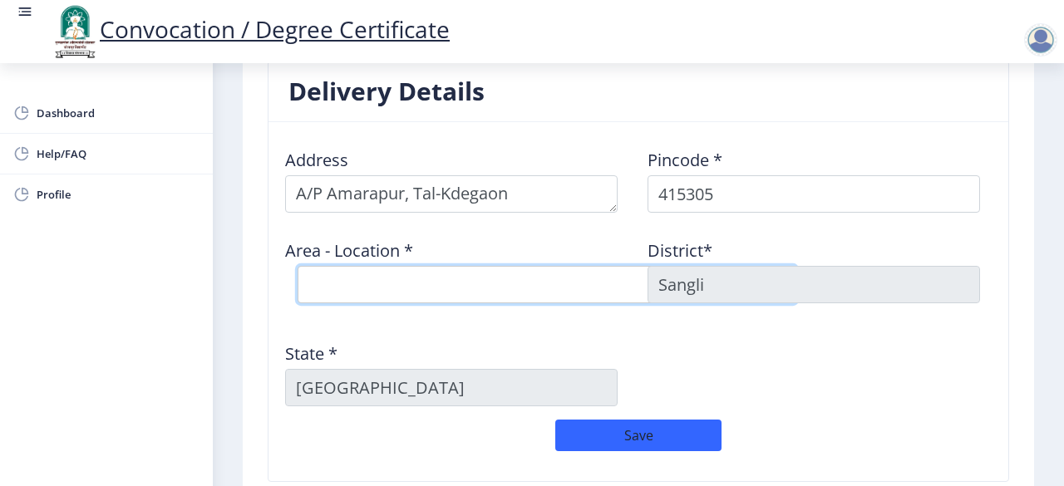
click at [336, 275] on select "Select Area Location Amarapur B.O Belavade B.O Hanmant Vadiye B.O Hingangaon Bk…" at bounding box center [547, 284] width 499 height 37
select select "1: Object"
click at [298, 266] on select "Select Area Location Amarapur B.O Belavade B.O Hanmant Vadiye B.O Hingangaon Bk…" at bounding box center [547, 284] width 499 height 37
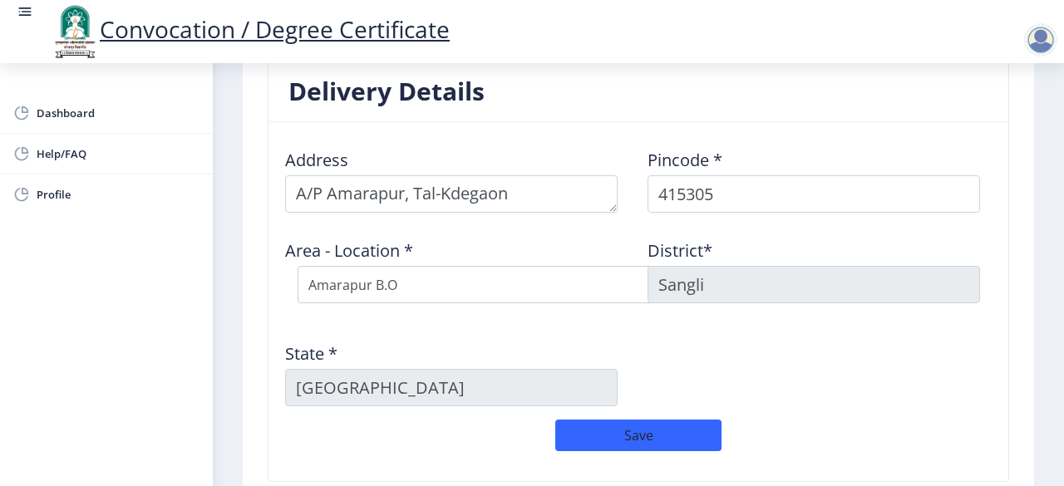
click at [540, 316] on div "Address Pincode * 415305 Area - Location * Select Area Location Amarapur B.O Be…" at bounding box center [638, 278] width 725 height 284
click at [536, 226] on div "Area - Location * Select Area Location Amarapur B.O Belavade B.O Hanmant Vadiye…" at bounding box center [457, 271] width 363 height 90
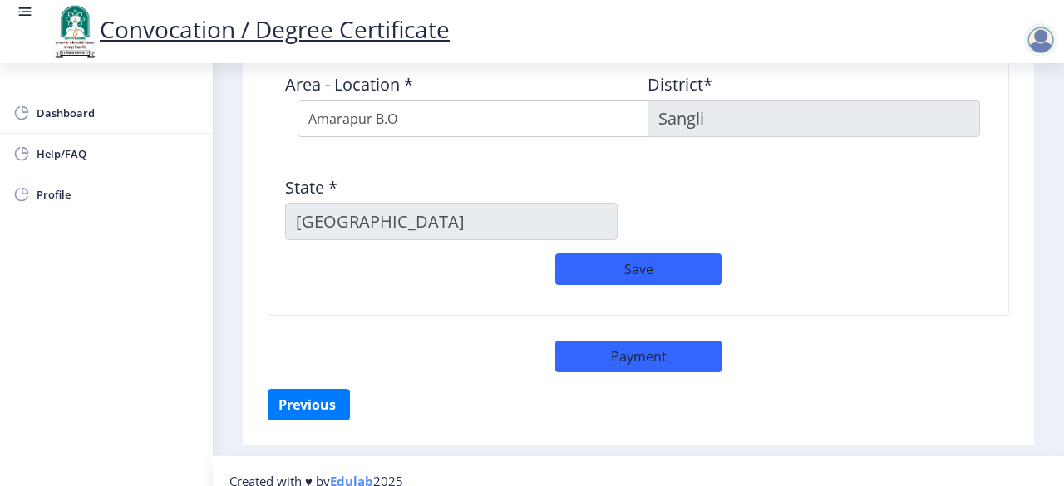
scroll to position [1525, 0]
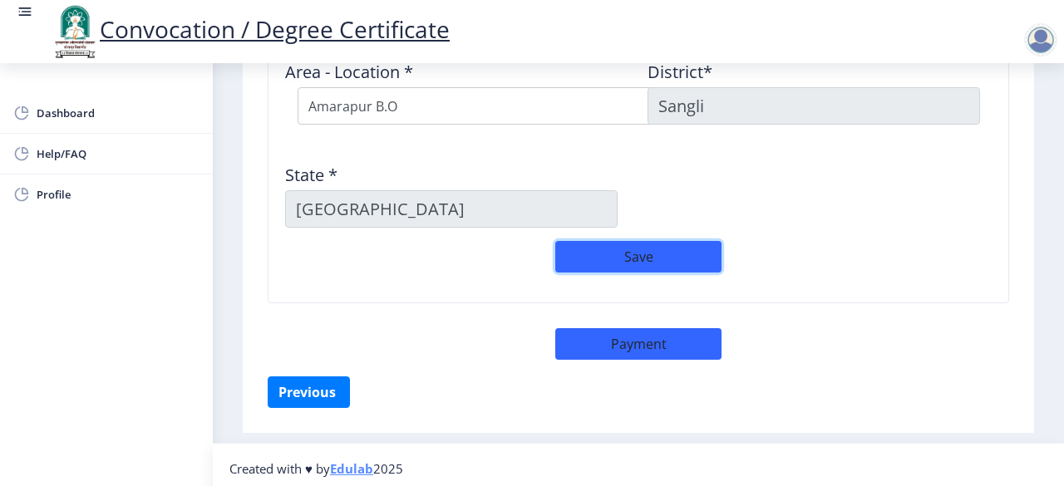
click at [626, 252] on button "Save" at bounding box center [638, 257] width 166 height 32
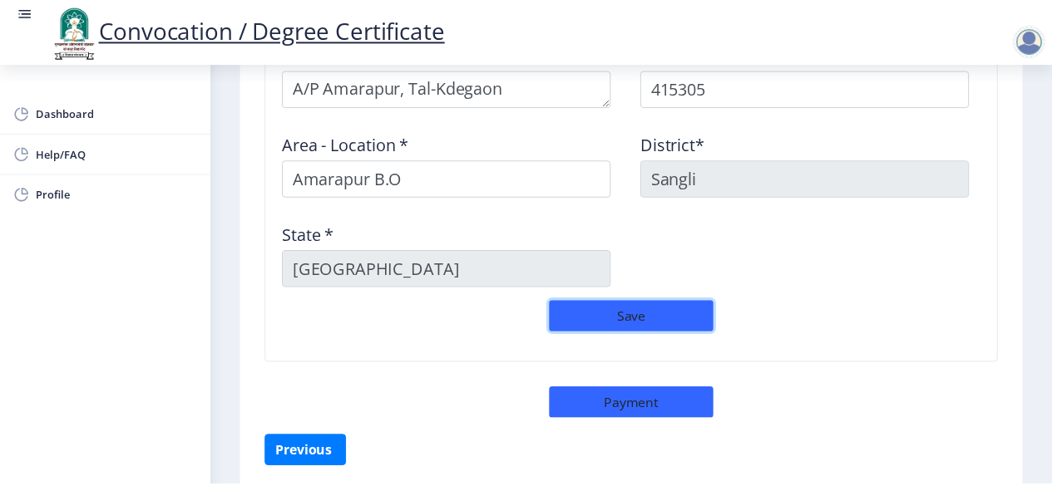
scroll to position [1513, 0]
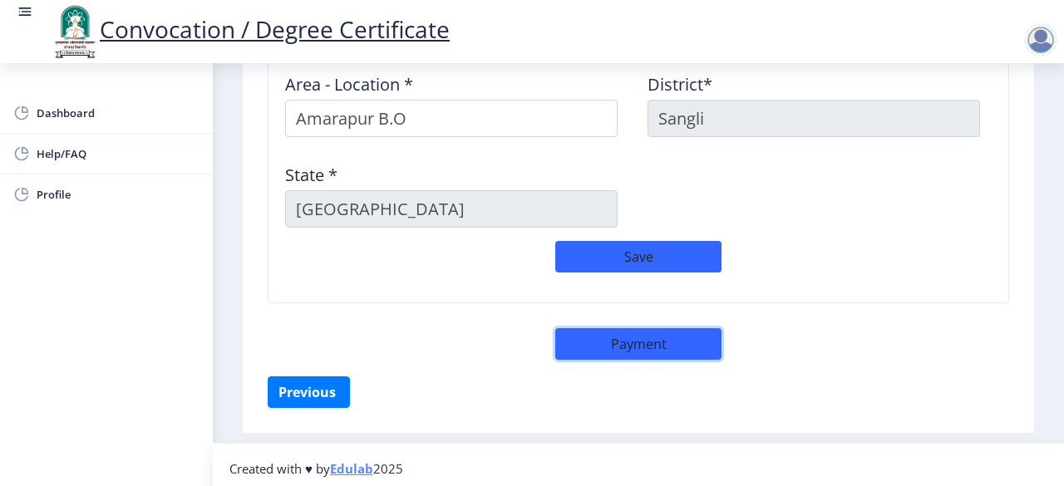
click at [617, 337] on button "Payment" at bounding box center [638, 344] width 166 height 32
select select "sealed"
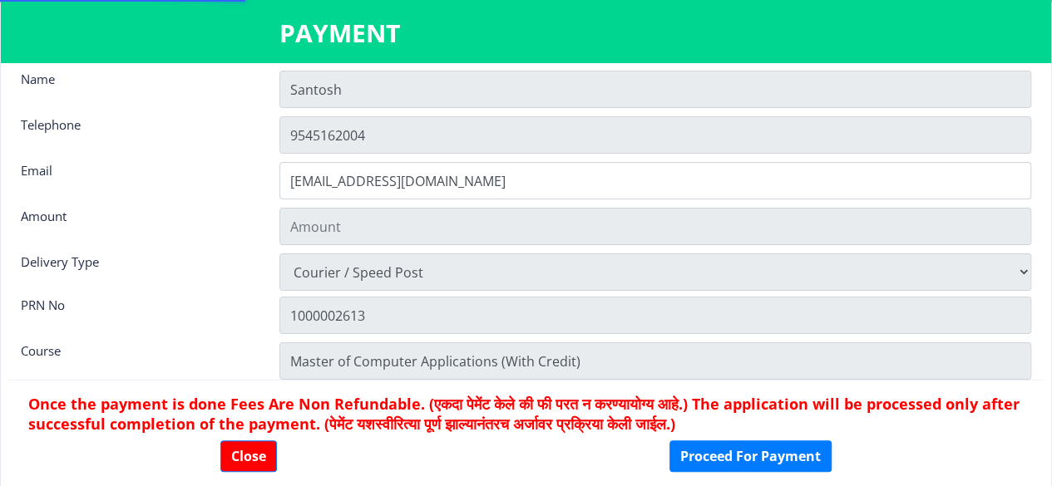
scroll to position [22, 0]
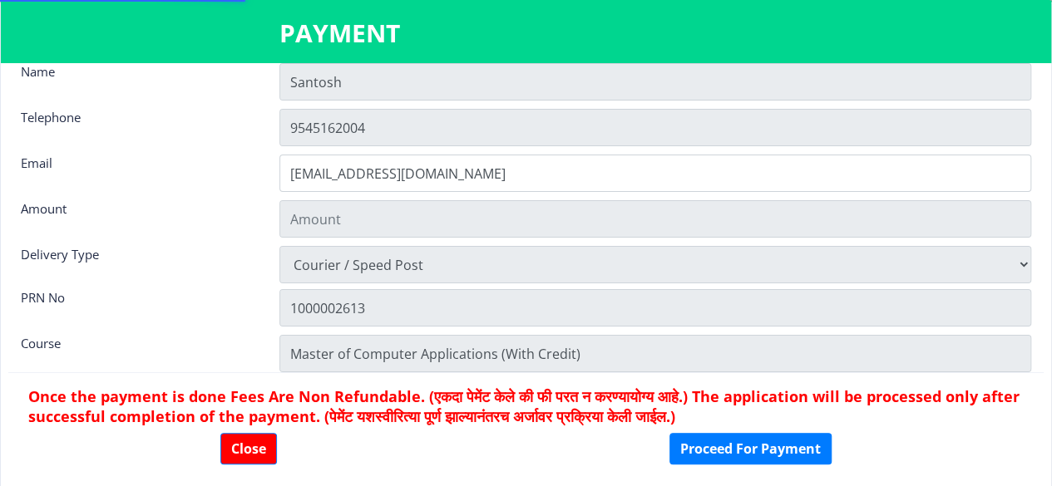
type input "2885"
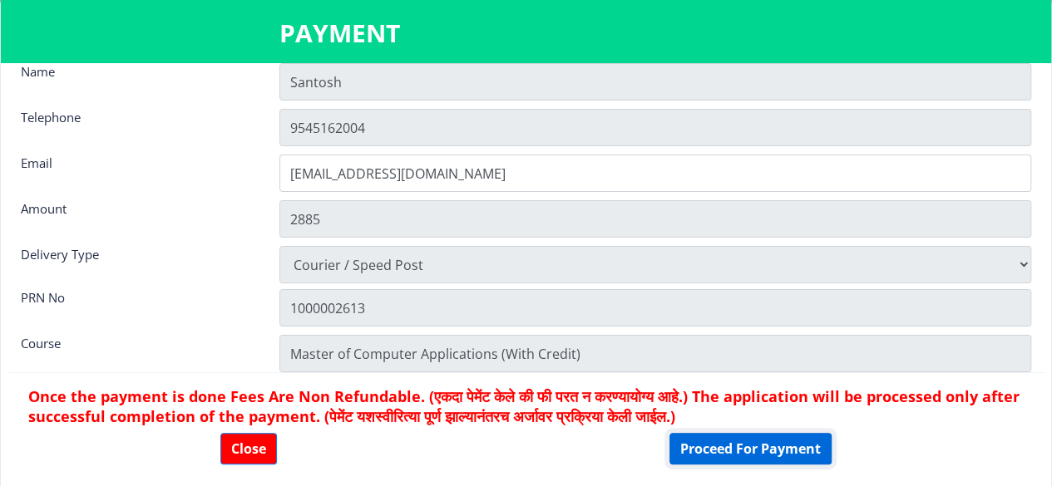
click at [761, 448] on button "Proceed For Payment" at bounding box center [750, 449] width 162 height 32
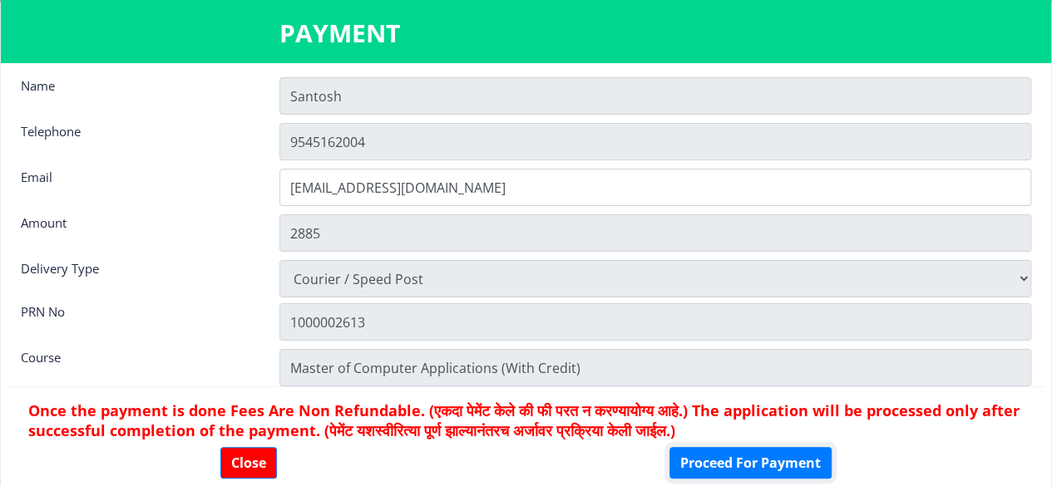
scroll to position [0, 0]
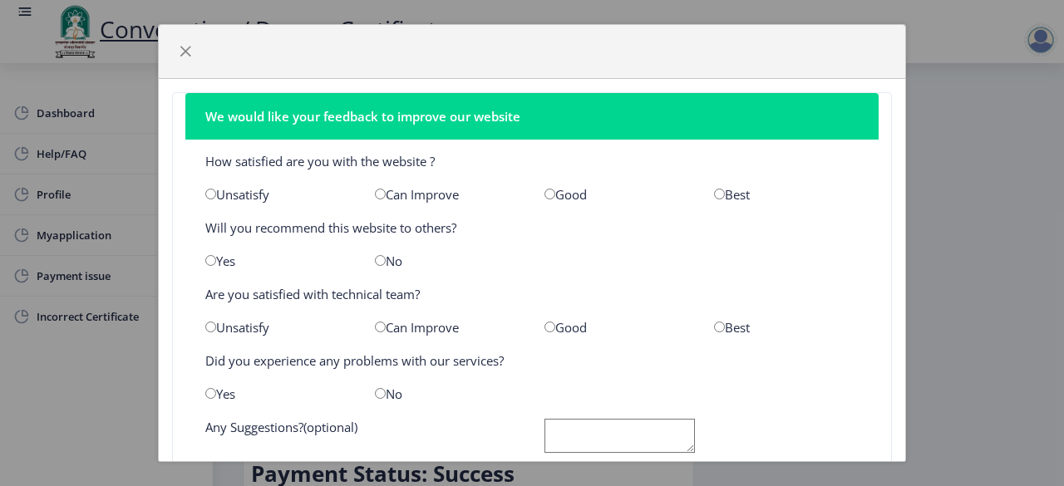
click at [551, 190] on div "Good" at bounding box center [617, 194] width 170 height 17
click at [542, 186] on div "Good" at bounding box center [617, 194] width 170 height 17
click at [549, 192] on div "Good" at bounding box center [617, 194] width 170 height 17
click at [545, 194] on input "radio" at bounding box center [550, 194] width 11 height 11
radio input "true"
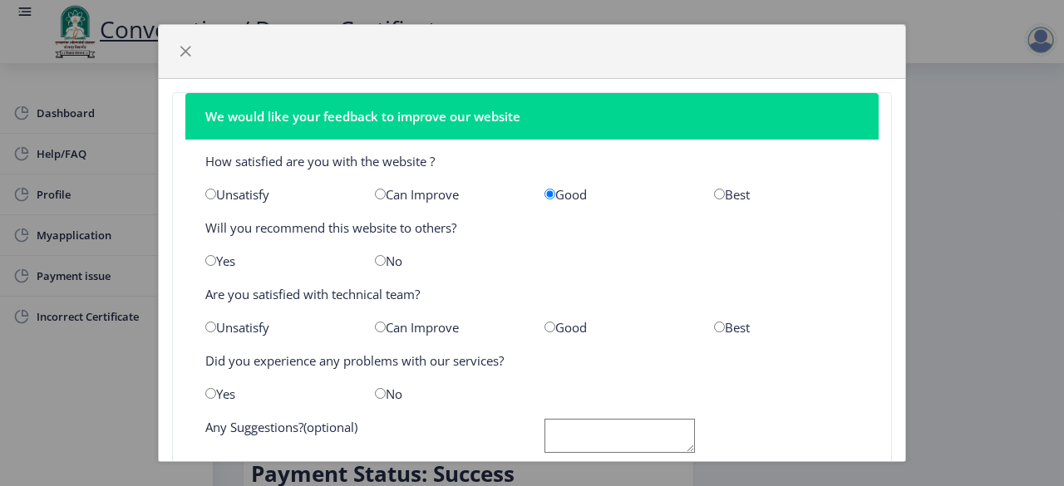
click at [375, 259] on input "radio" at bounding box center [380, 260] width 11 height 11
radio input "true"
click at [385, 328] on div "Can Improve" at bounding box center [448, 327] width 170 height 17
click at [375, 327] on input "radio" at bounding box center [380, 327] width 11 height 11
radio input "true"
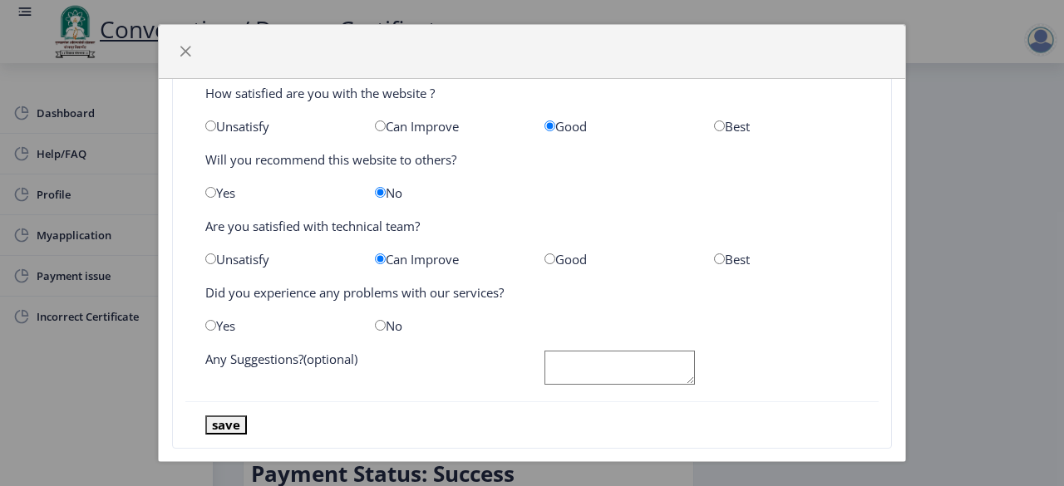
scroll to position [92, 0]
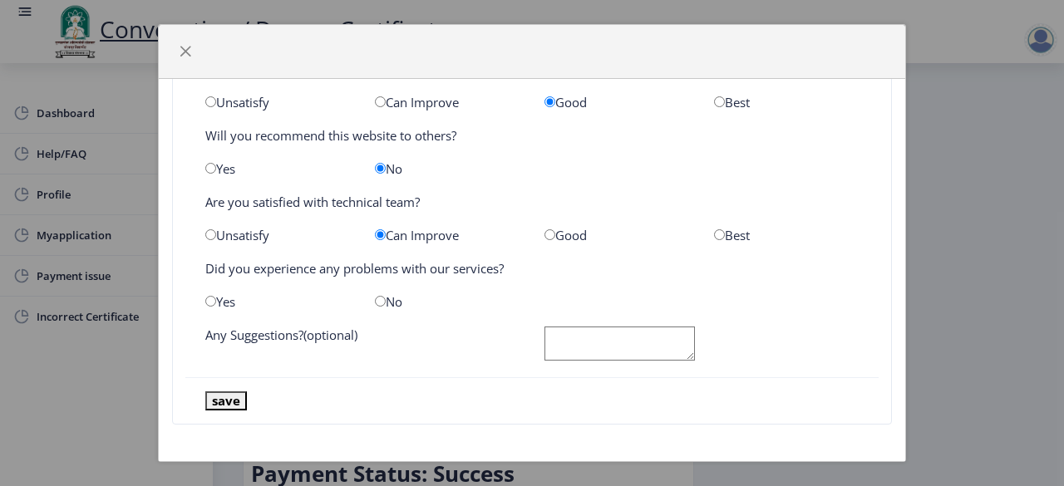
click at [377, 297] on input "radio" at bounding box center [380, 301] width 11 height 11
radio input "true"
click at [220, 398] on button "save" at bounding box center [226, 401] width 42 height 19
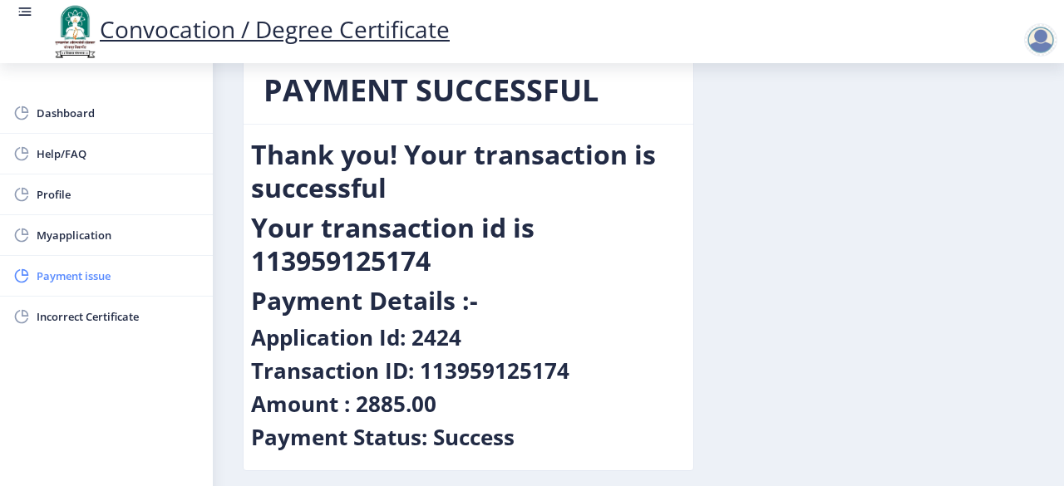
scroll to position [0, 0]
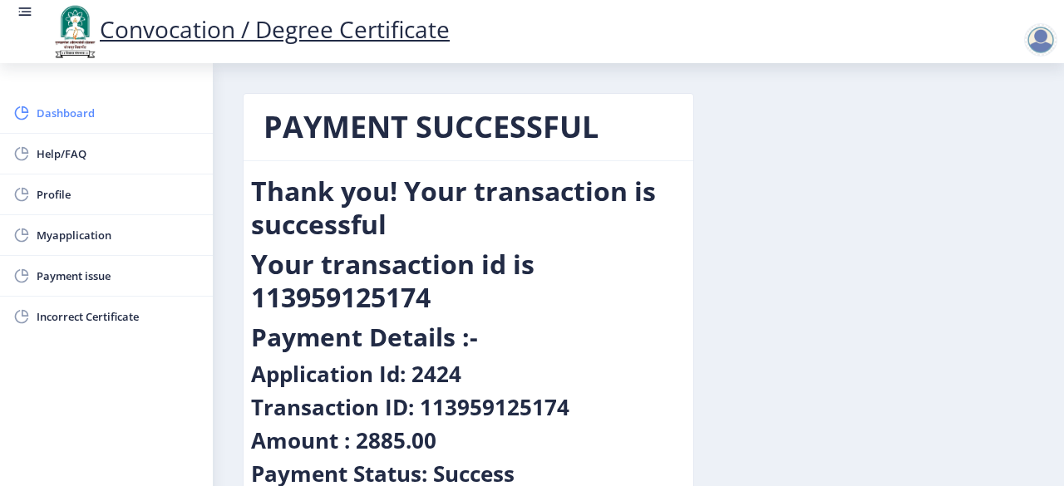
click at [62, 112] on span "Dashboard" at bounding box center [118, 113] width 163 height 20
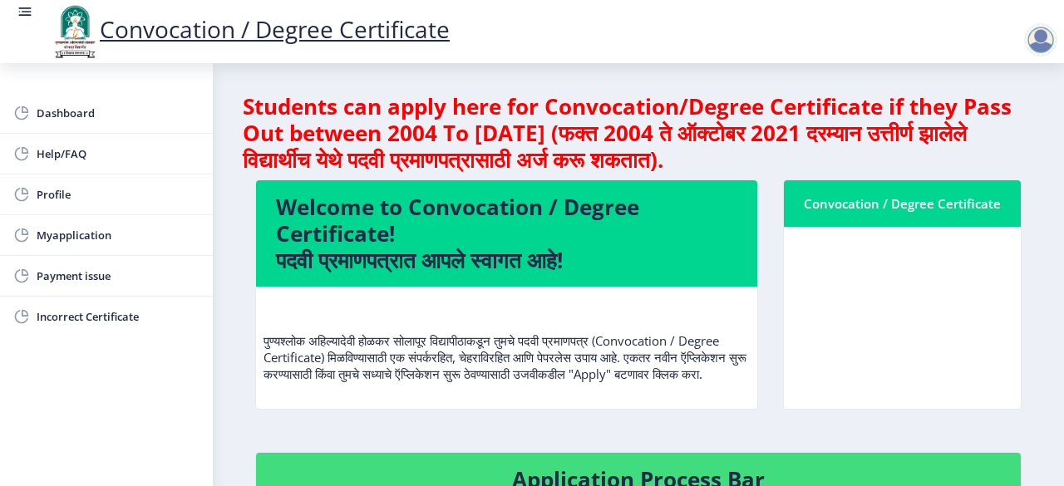
click at [802, 285] on nb-card-body at bounding box center [902, 318] width 237 height 182
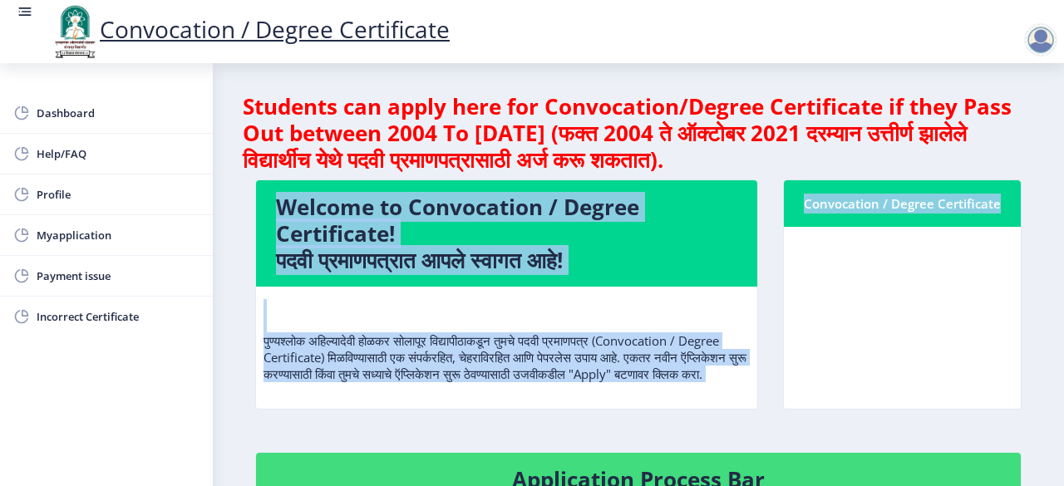
click at [803, 284] on nb-card-body at bounding box center [902, 318] width 237 height 182
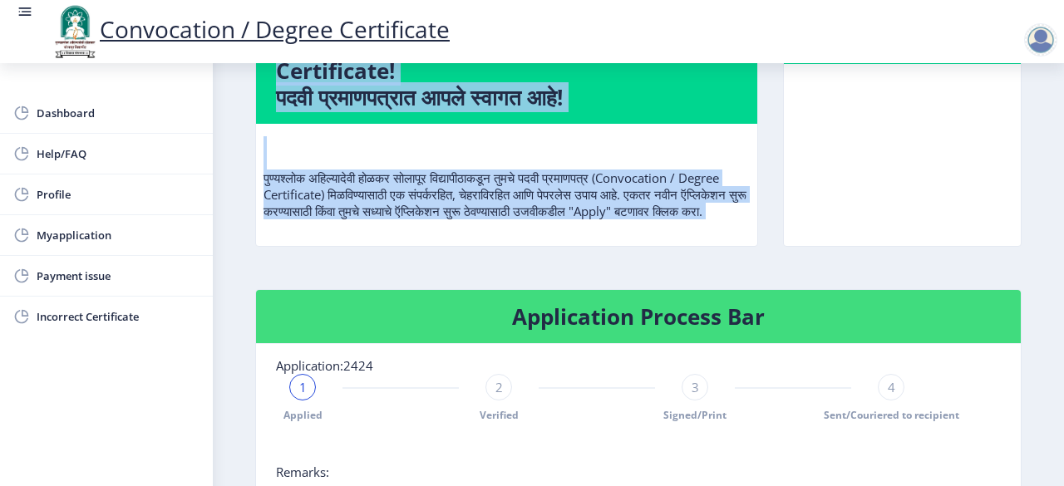
scroll to position [333, 0]
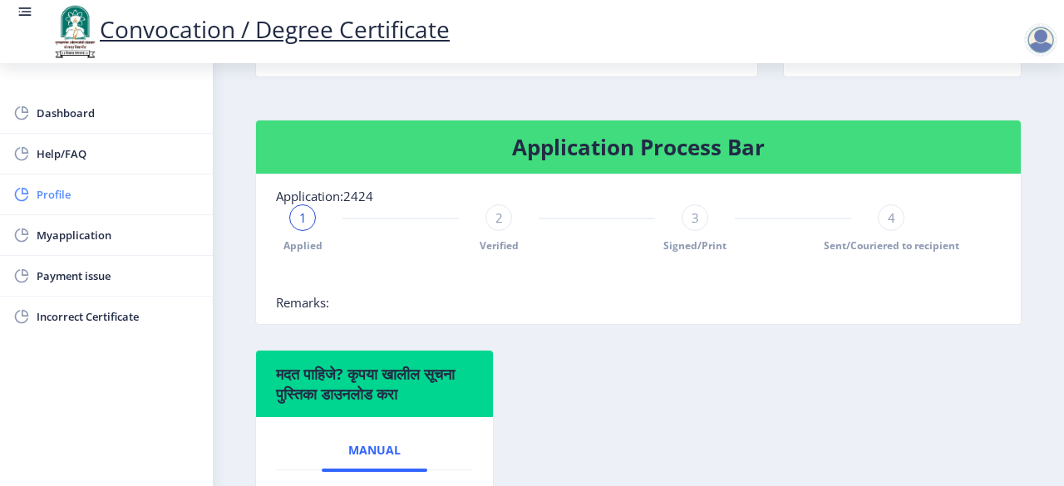
click at [81, 204] on link "Profile" at bounding box center [106, 195] width 213 height 40
select select
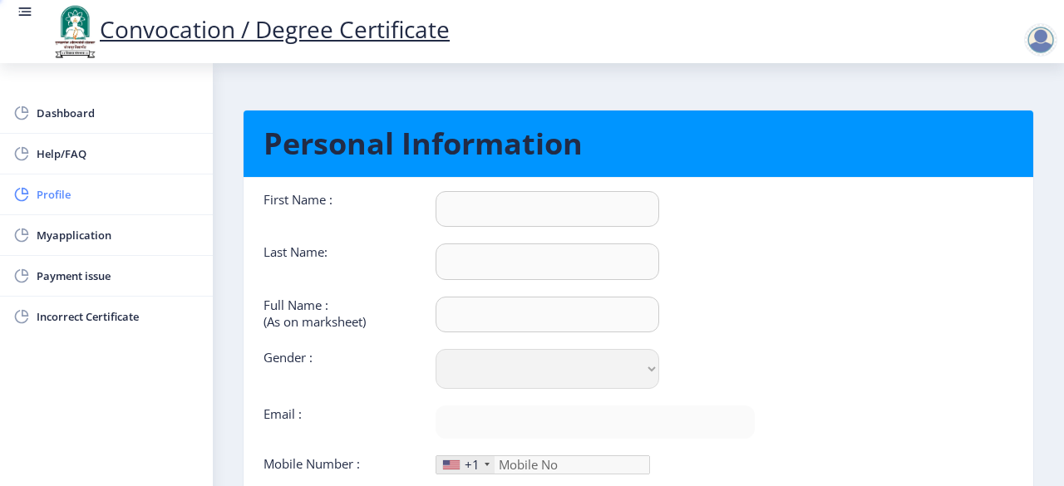
type input "Santosh"
type input "Deshmukh"
type input "[PERSON_NAME]"
select select "[DEMOGRAPHIC_DATA]"
type input "[EMAIL_ADDRESS][DOMAIN_NAME]"
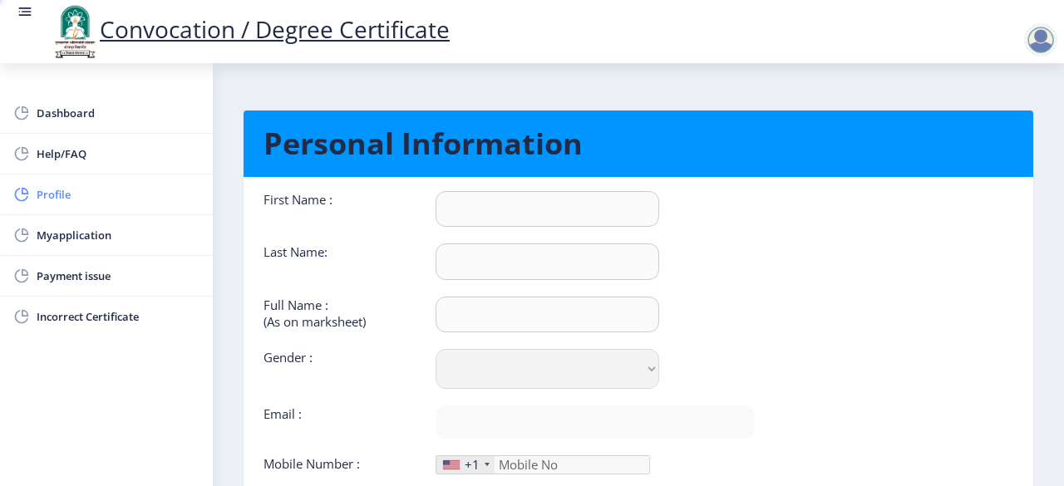
type input "9545162004"
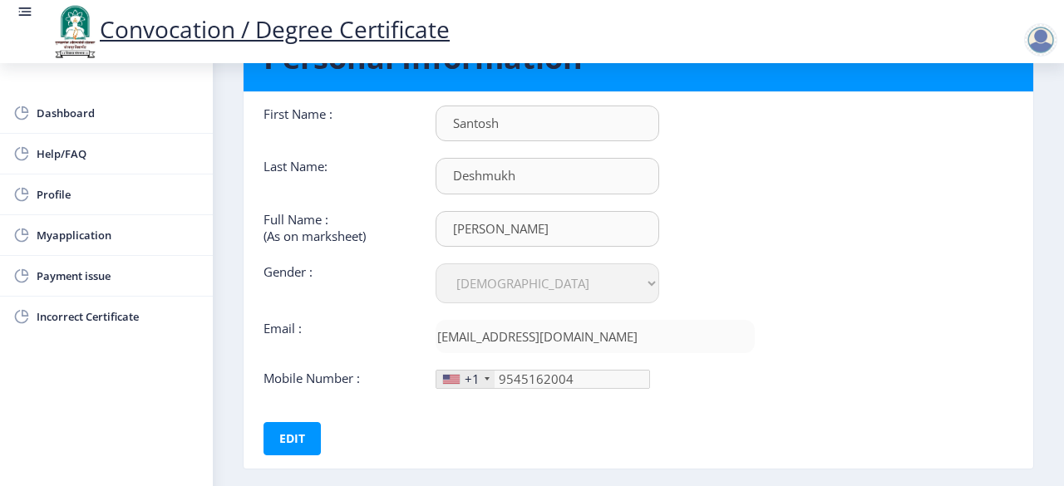
scroll to position [166, 0]
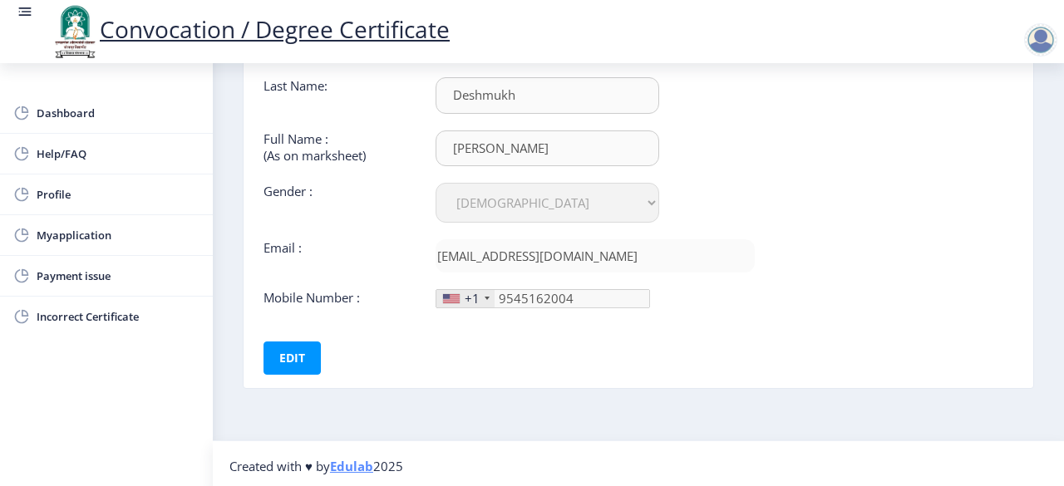
click at [478, 295] on div "+1" at bounding box center [466, 298] width 58 height 17
click at [457, 305] on div "First Name : [GEOGRAPHIC_DATA] Last Name: Deshmukh Full Name : (As on marksheet…" at bounding box center [509, 200] width 516 height 350
click at [295, 342] on button "Edit" at bounding box center [292, 358] width 57 height 33
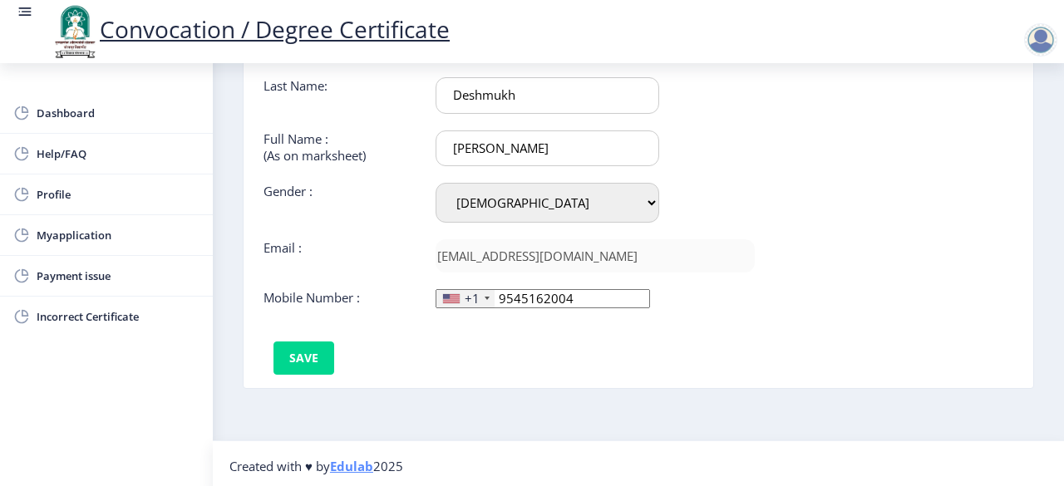
click at [468, 295] on div "+1" at bounding box center [472, 298] width 15 height 17
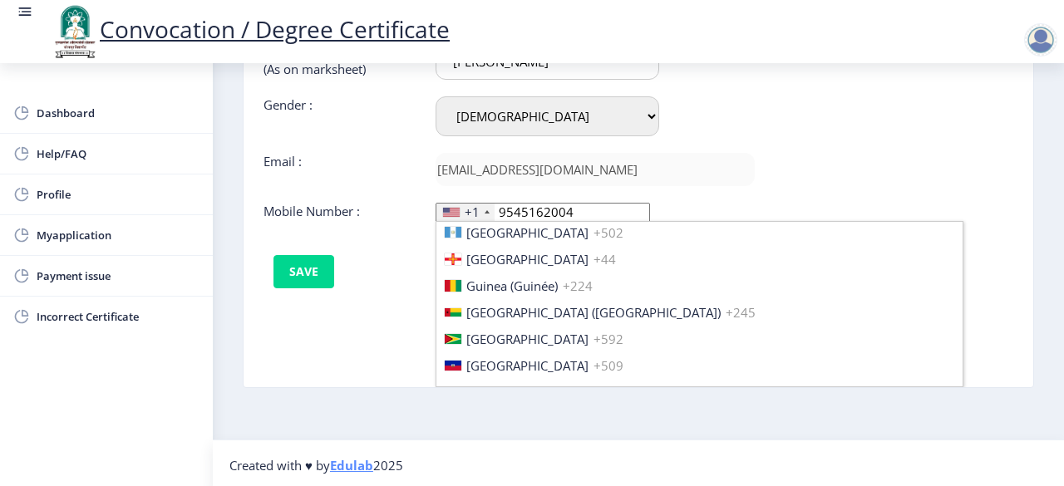
scroll to position [2578, 0]
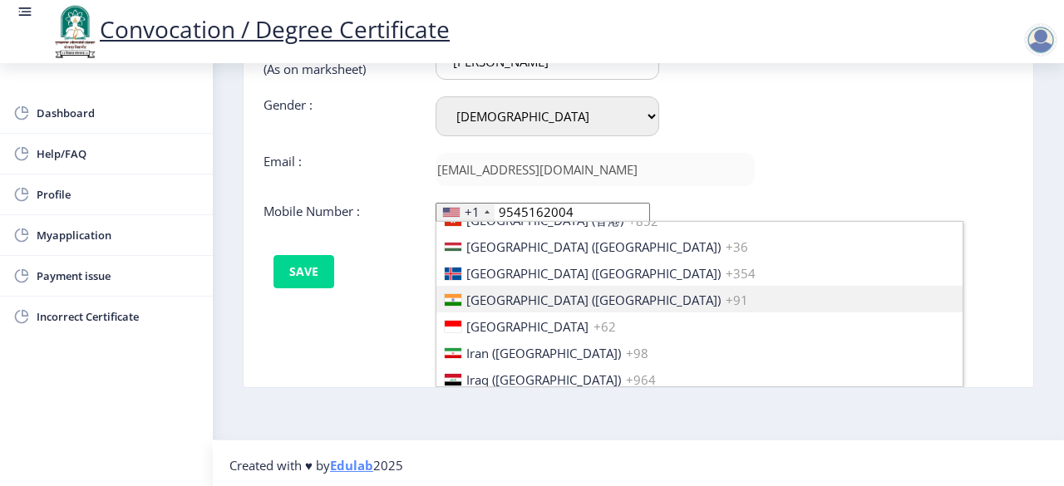
click at [488, 292] on span "[GEOGRAPHIC_DATA] ([GEOGRAPHIC_DATA])" at bounding box center [593, 300] width 254 height 17
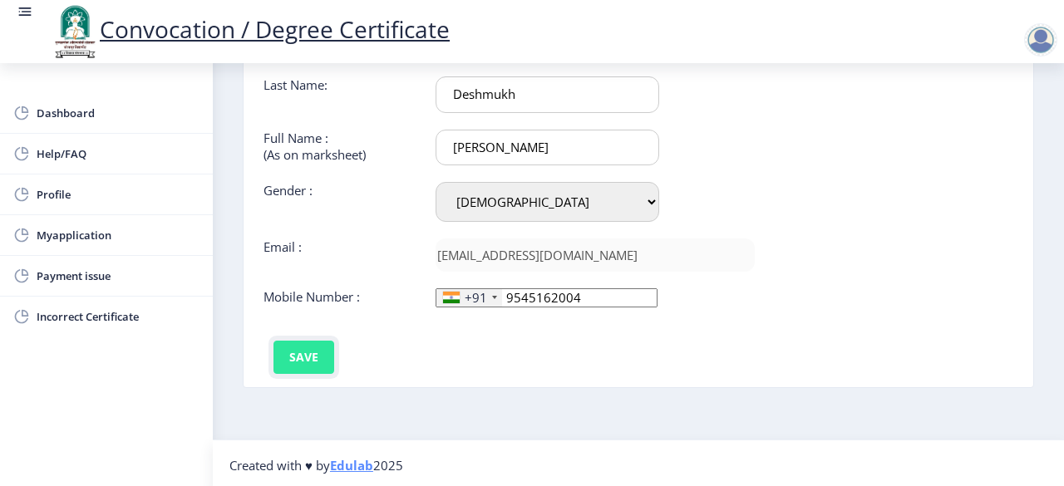
click at [294, 355] on button "Save" at bounding box center [304, 357] width 61 height 33
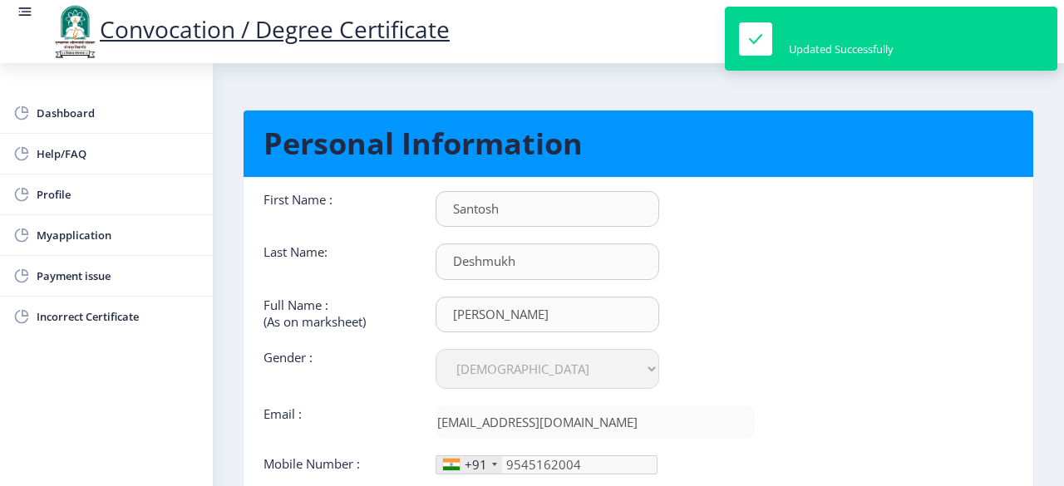
click at [714, 284] on div "First Name : [GEOGRAPHIC_DATA] Last Name: Deshmukh Full Name : (As on marksheet…" at bounding box center [509, 333] width 491 height 284
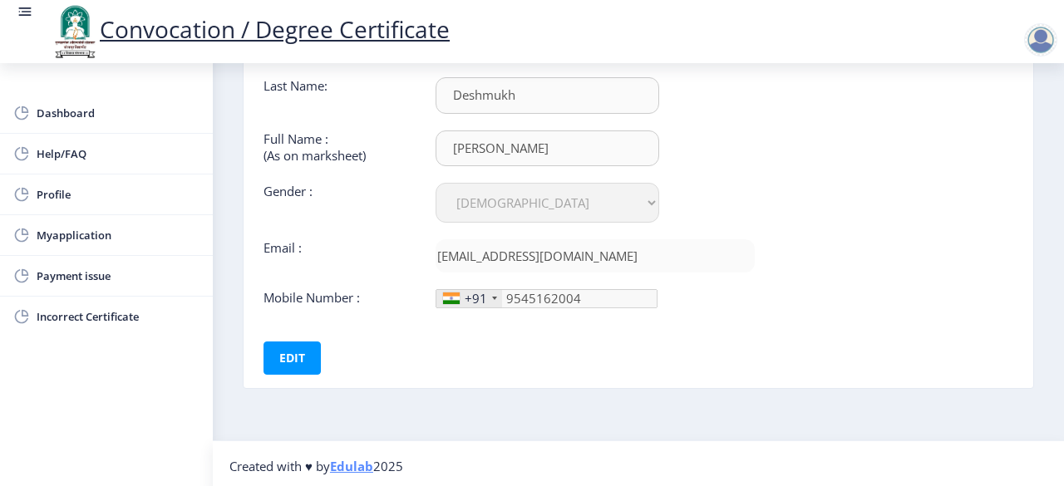
scroll to position [167, 0]
drag, startPoint x: 73, startPoint y: 240, endPoint x: 88, endPoint y: 237, distance: 15.3
click at [75, 240] on span "Myapplication" at bounding box center [118, 235] width 163 height 20
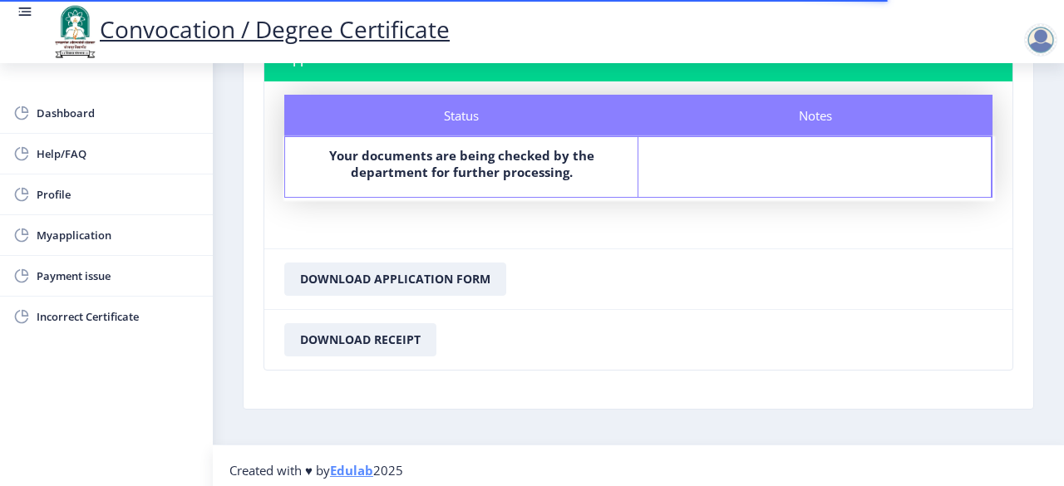
scroll to position [138, 0]
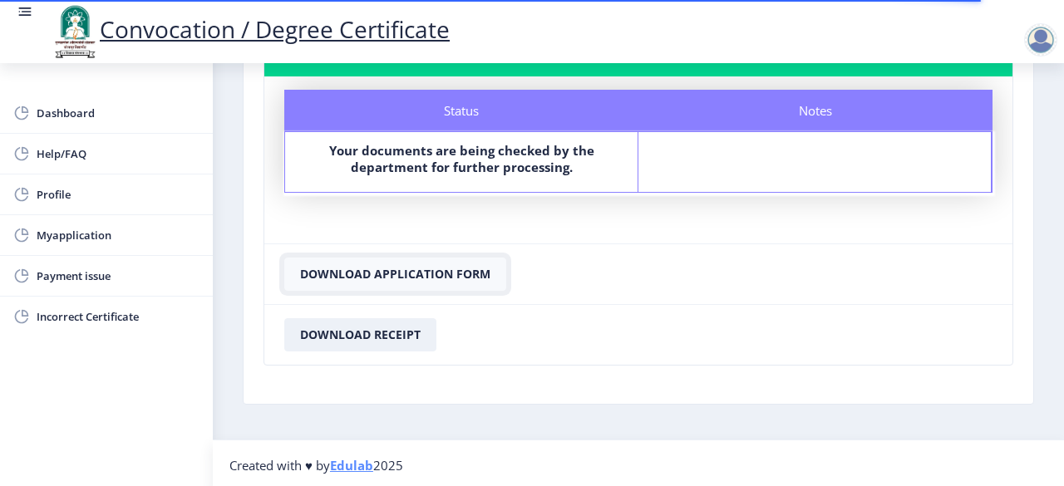
click at [421, 275] on button "Download Application Form" at bounding box center [395, 274] width 222 height 33
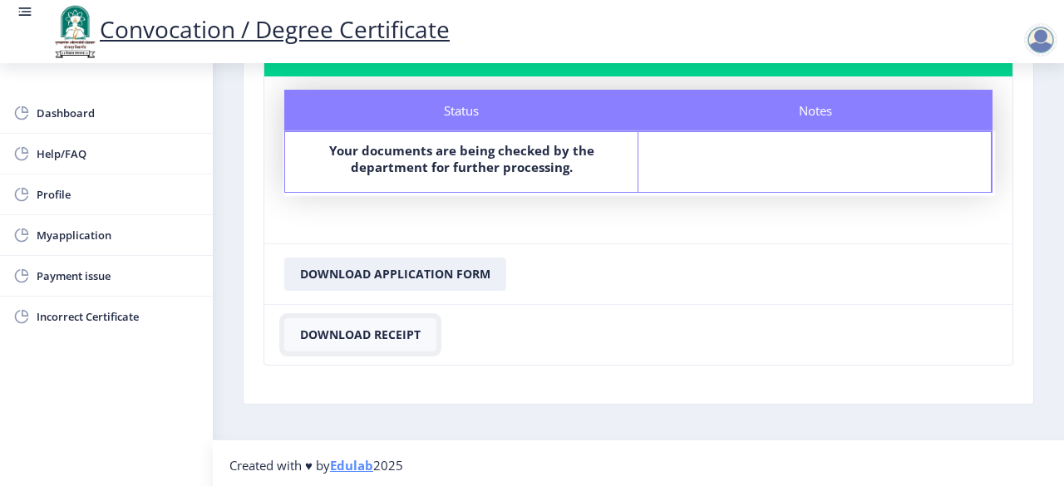
click at [348, 335] on button "Download Receipt" at bounding box center [360, 334] width 152 height 33
click at [52, 199] on span "Profile" at bounding box center [118, 195] width 163 height 20
select select
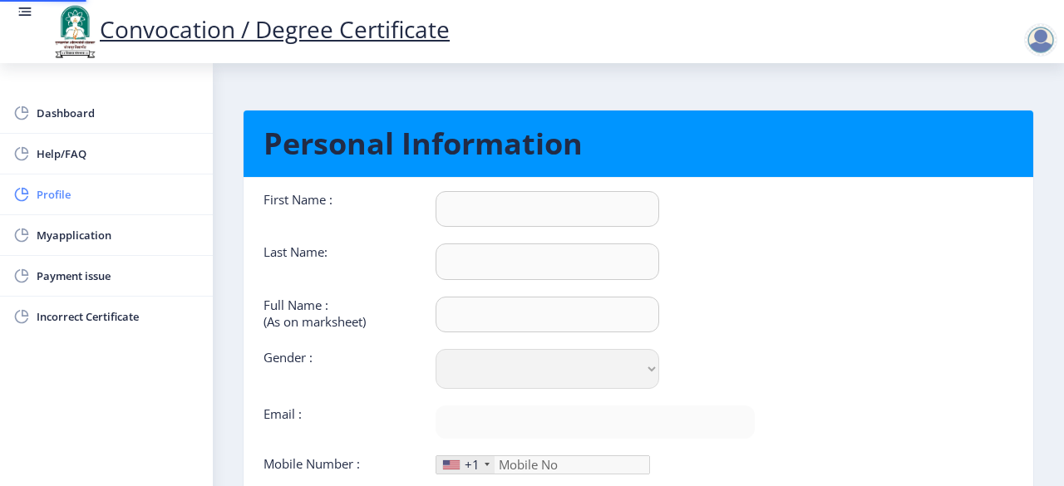
type input "Santosh"
type input "Deshmukh"
type input "[PERSON_NAME]"
select select "[DEMOGRAPHIC_DATA]"
type input "[EMAIL_ADDRESS][DOMAIN_NAME]"
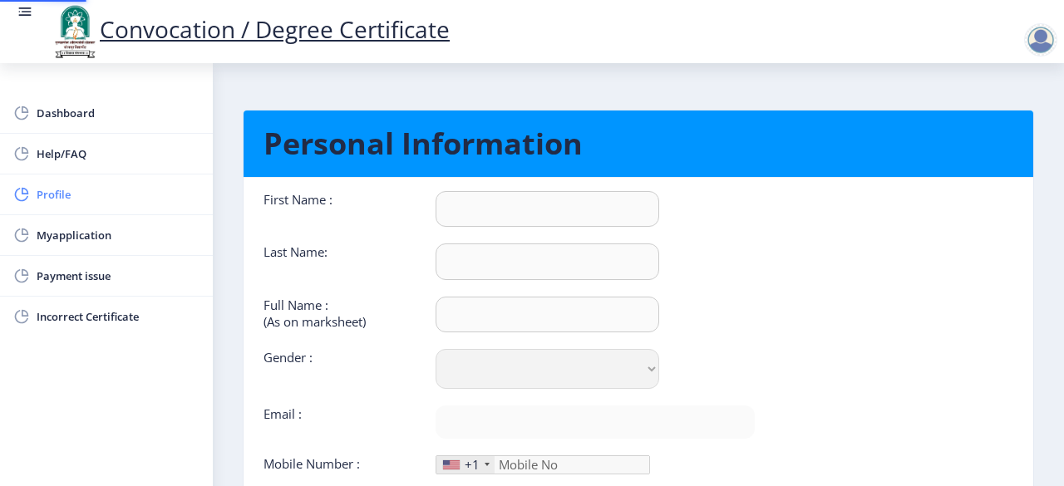
type input "9545162004"
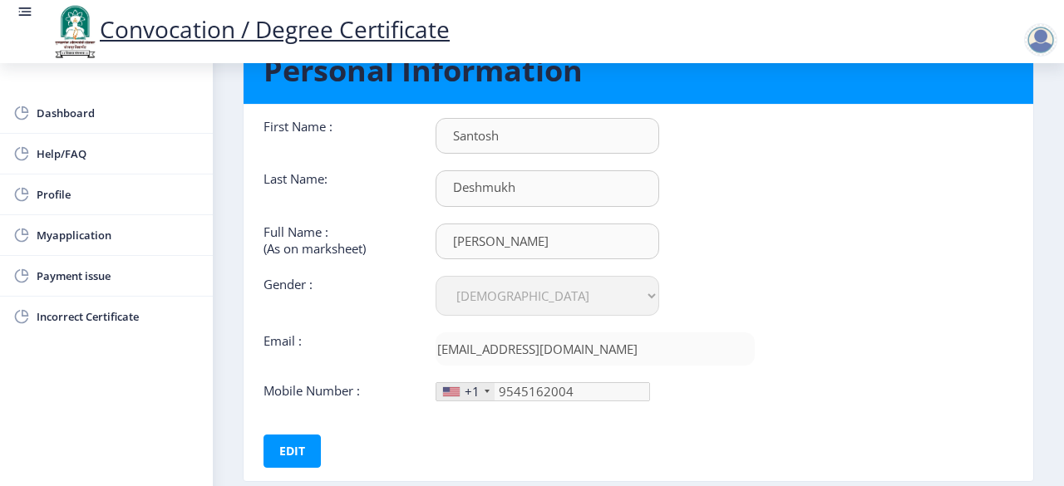
scroll to position [167, 0]
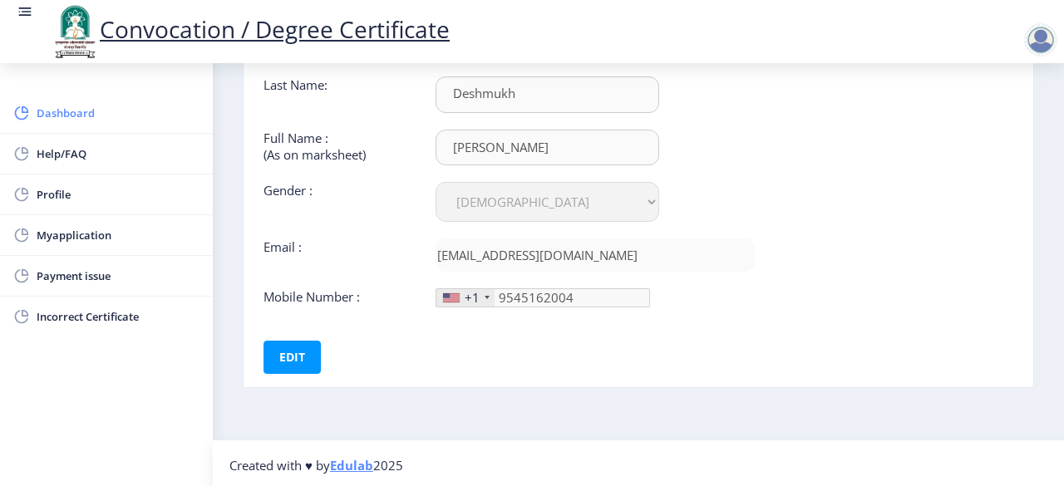
click at [70, 113] on span "Dashboard" at bounding box center [118, 113] width 163 height 20
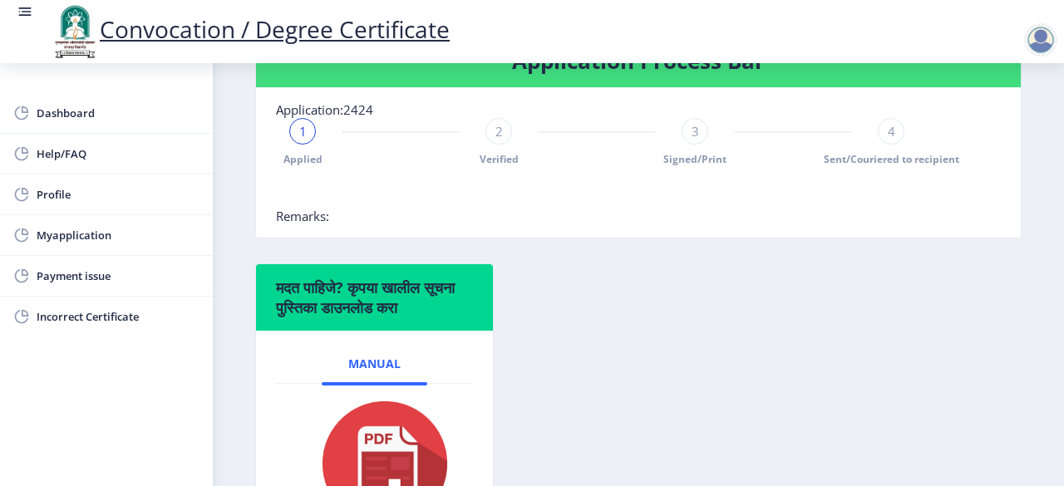
scroll to position [333, 0]
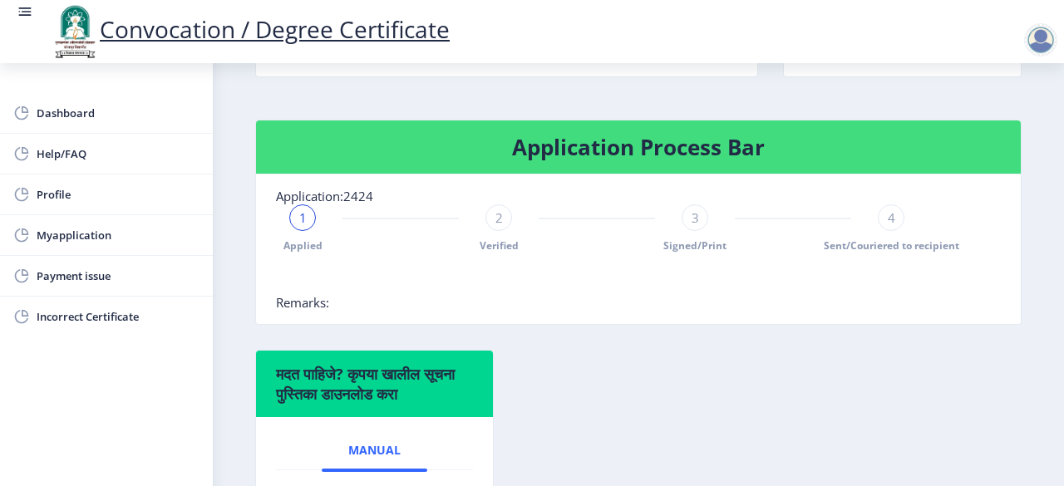
click at [301, 226] on span "1" at bounding box center [302, 218] width 7 height 17
drag, startPoint x: 496, startPoint y: 249, endPoint x: 625, endPoint y: 252, distance: 129.8
click at [504, 253] on div "2 Verified" at bounding box center [499, 229] width 27 height 48
click at [682, 231] on div "3" at bounding box center [695, 218] width 27 height 27
drag, startPoint x: 795, startPoint y: 340, endPoint x: 825, endPoint y: 324, distance: 33.8
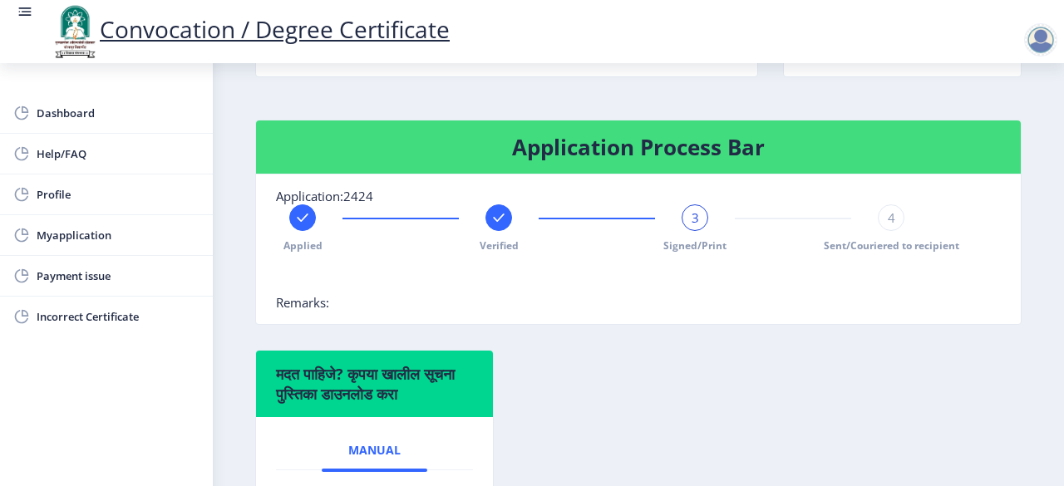
click at [802, 325] on nb-card "Application Process Bar Application:2424 Applied Verified 3 Signed/Print 4 Sent…" at bounding box center [638, 222] width 767 height 205
drag, startPoint x: 888, startPoint y: 279, endPoint x: 723, endPoint y: 266, distance: 165.9
click at [960, 285] on div "Applied Verified 3 Signed/Print 4 Sent/Couriered to recipient" at bounding box center [638, 250] width 725 height 90
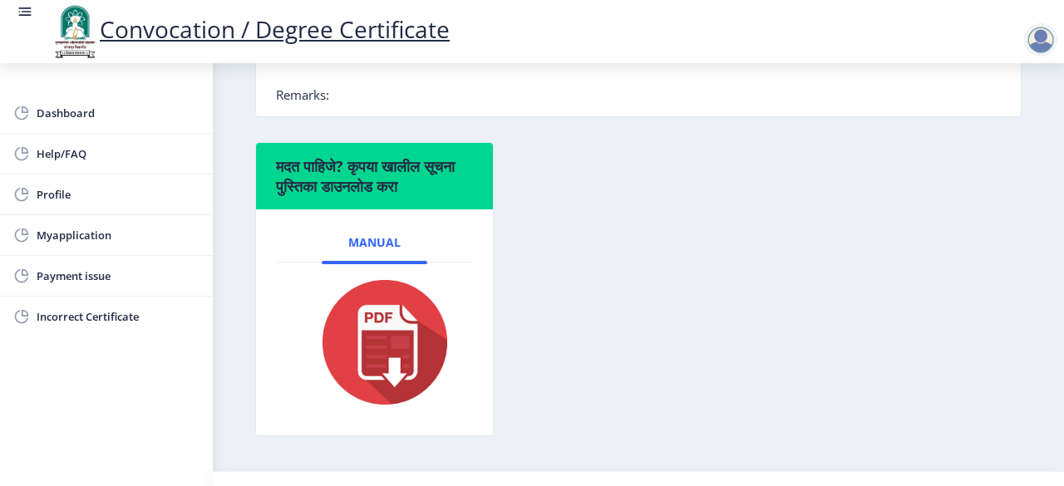
scroll to position [507, 0]
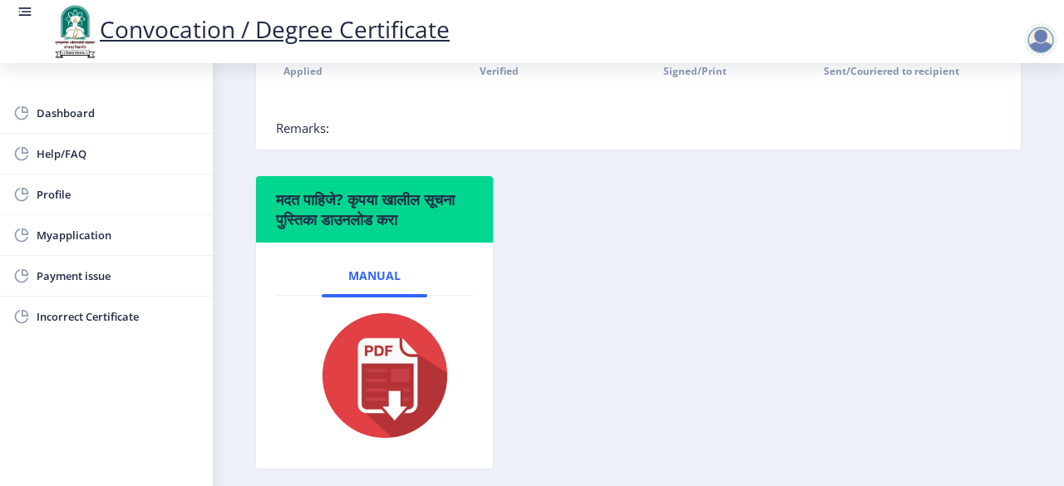
click at [660, 288] on div "मदत पाहिजे? कृपया खालील सूचना पुस्तिका डाउनलोड करा Manual" at bounding box center [639, 334] width 792 height 319
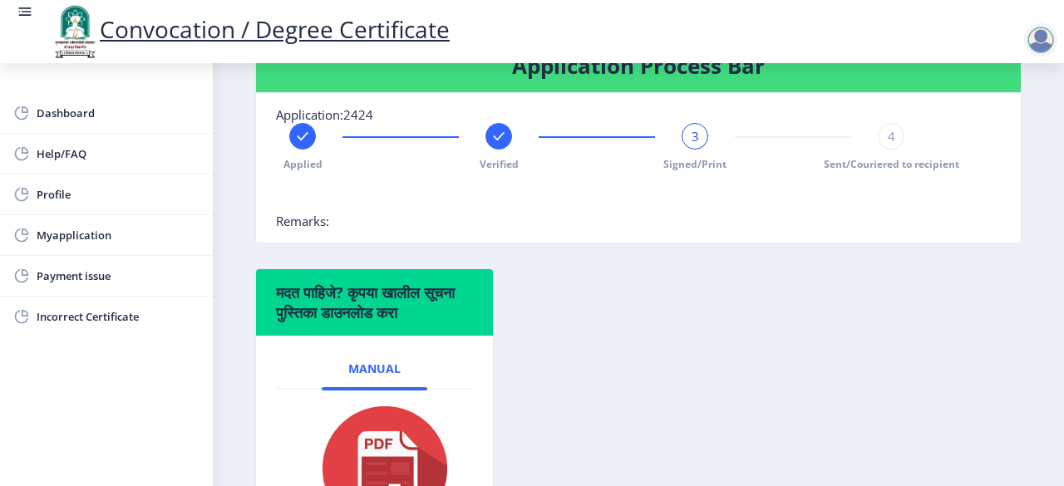
scroll to position [590, 0]
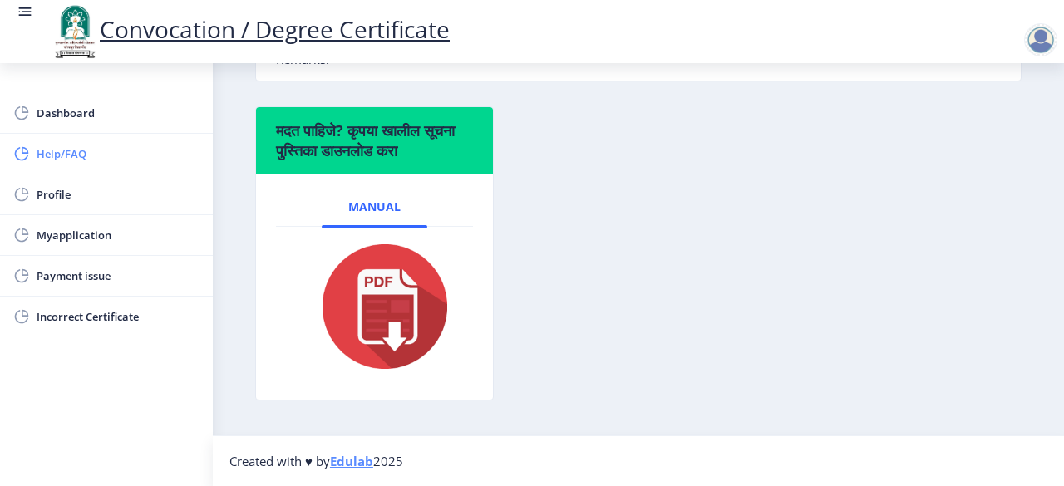
click at [64, 159] on span "Help/FAQ" at bounding box center [118, 154] width 163 height 20
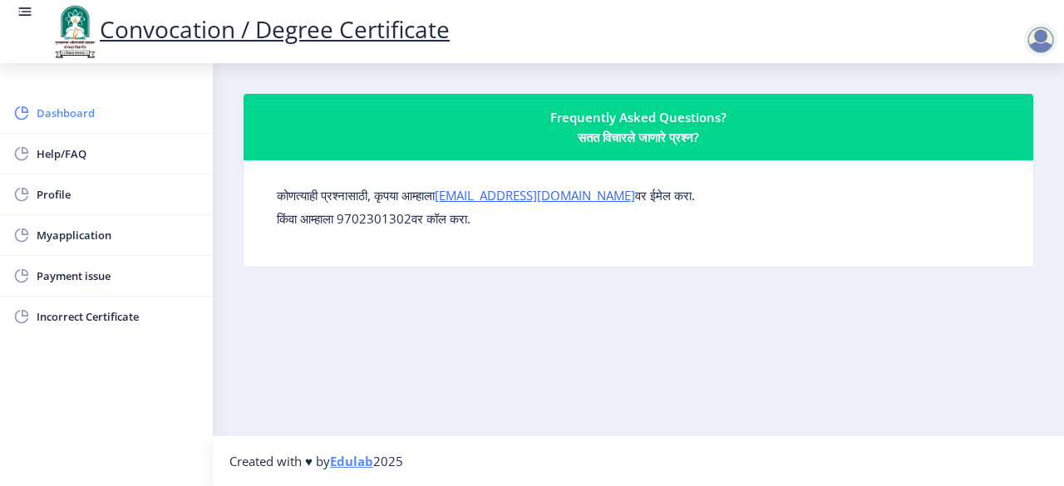
click at [76, 106] on span "Dashboard" at bounding box center [118, 113] width 163 height 20
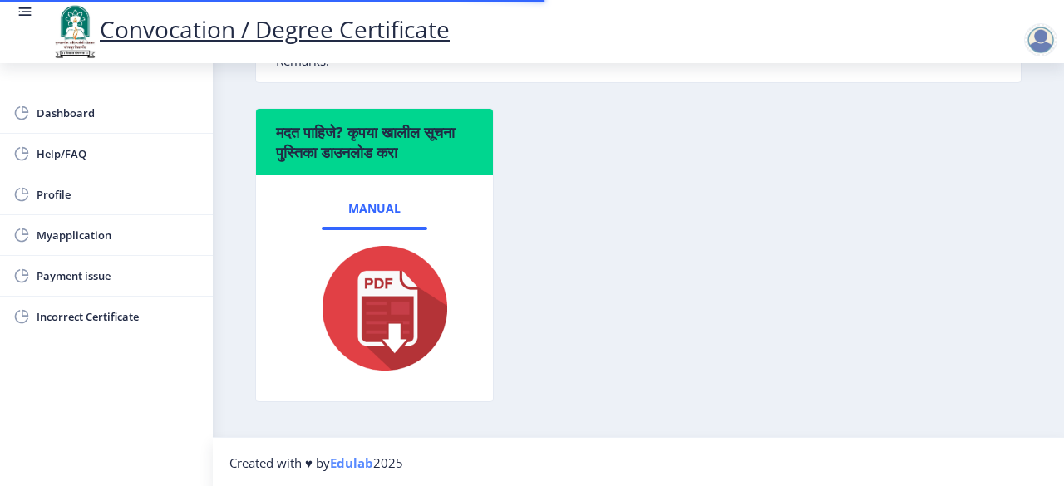
scroll to position [590, 0]
